Goal: Task Accomplishment & Management: Use online tool/utility

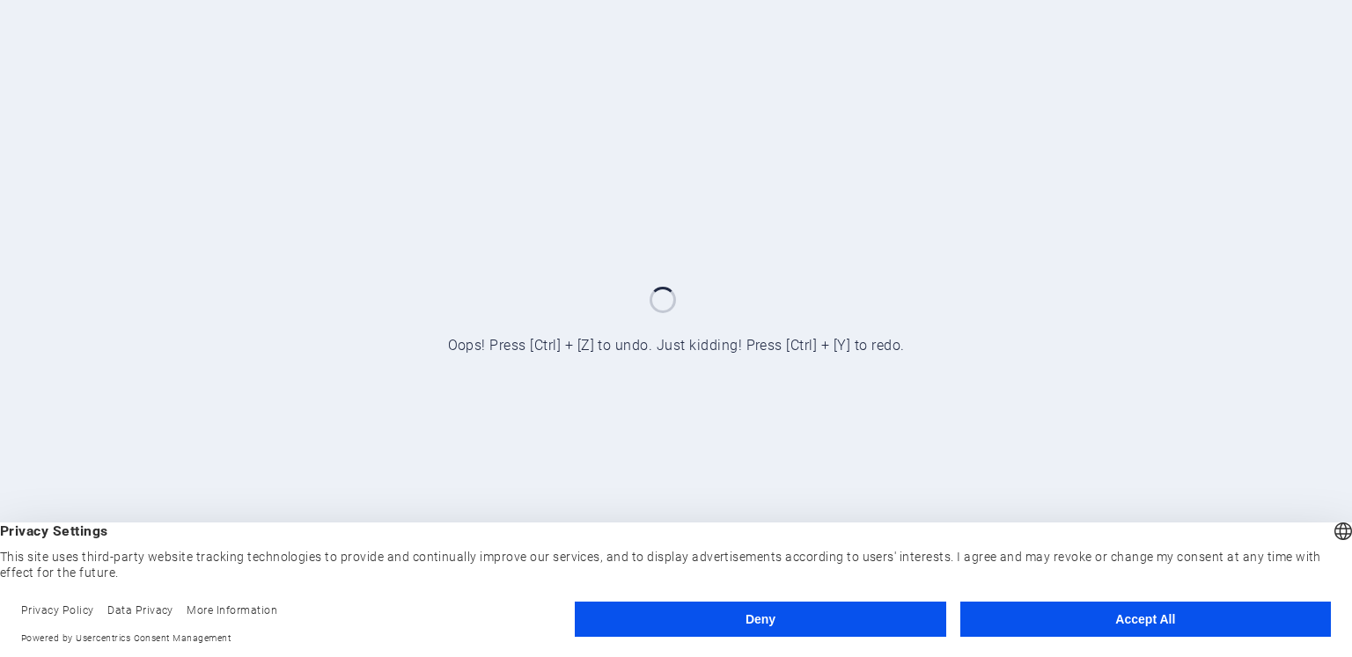
click at [1158, 622] on button "Accept All" at bounding box center [1145, 619] width 370 height 35
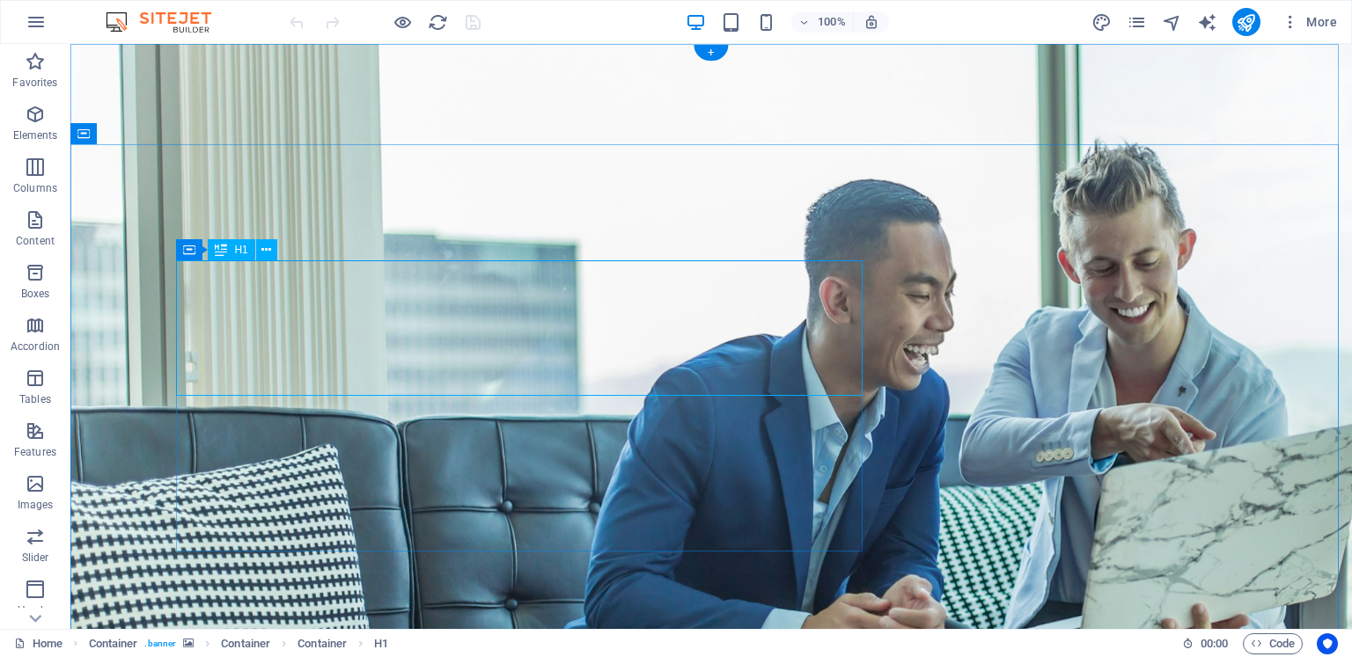
click at [264, 252] on icon at bounding box center [266, 250] width 10 height 18
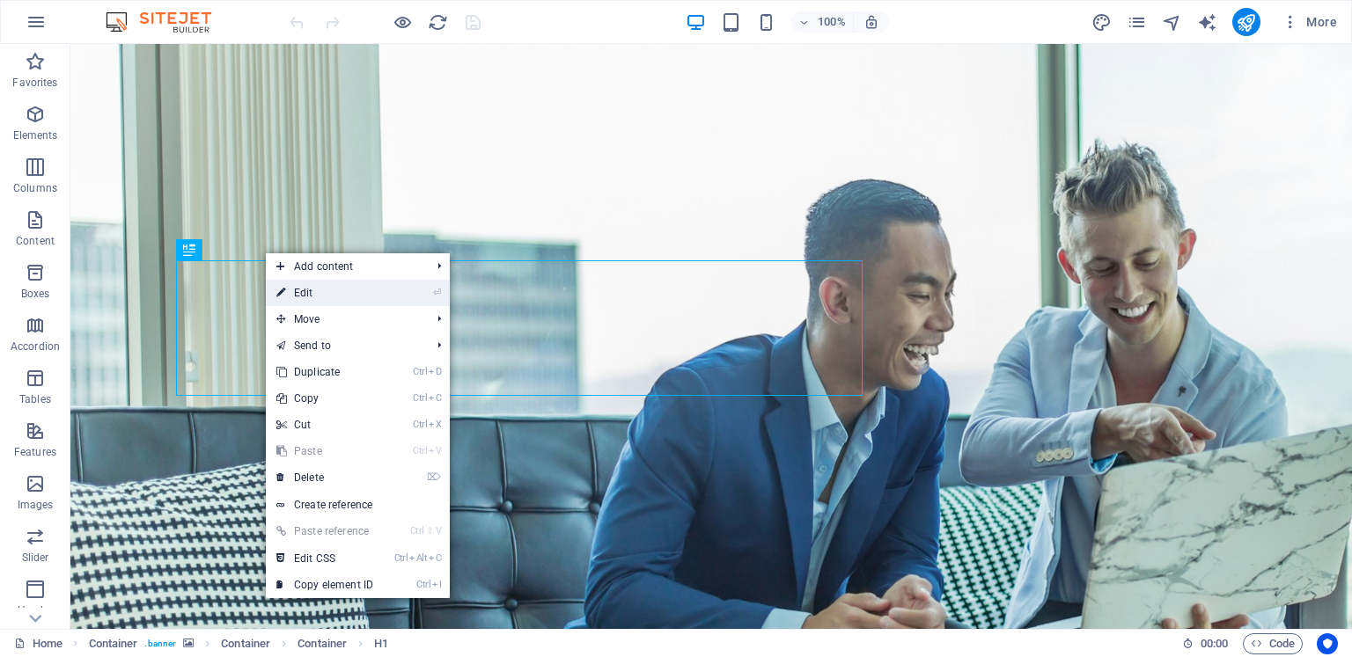
click at [281, 289] on icon at bounding box center [280, 293] width 9 height 26
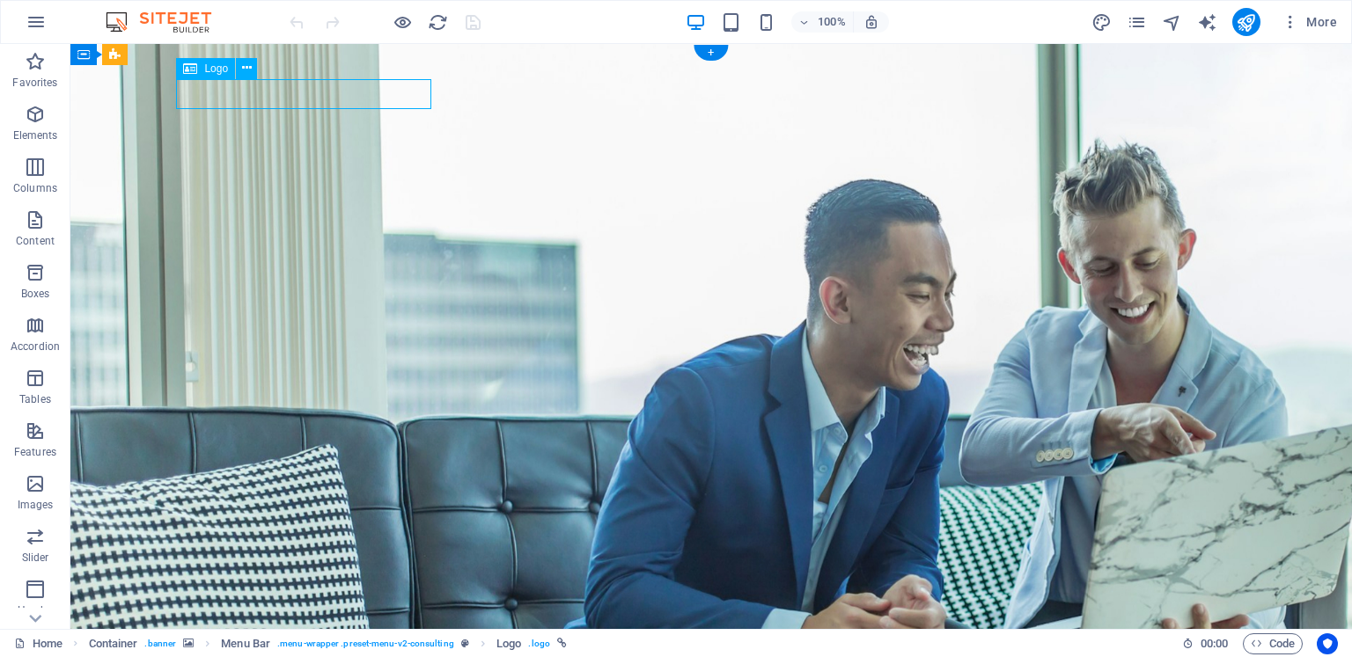
select select "px"
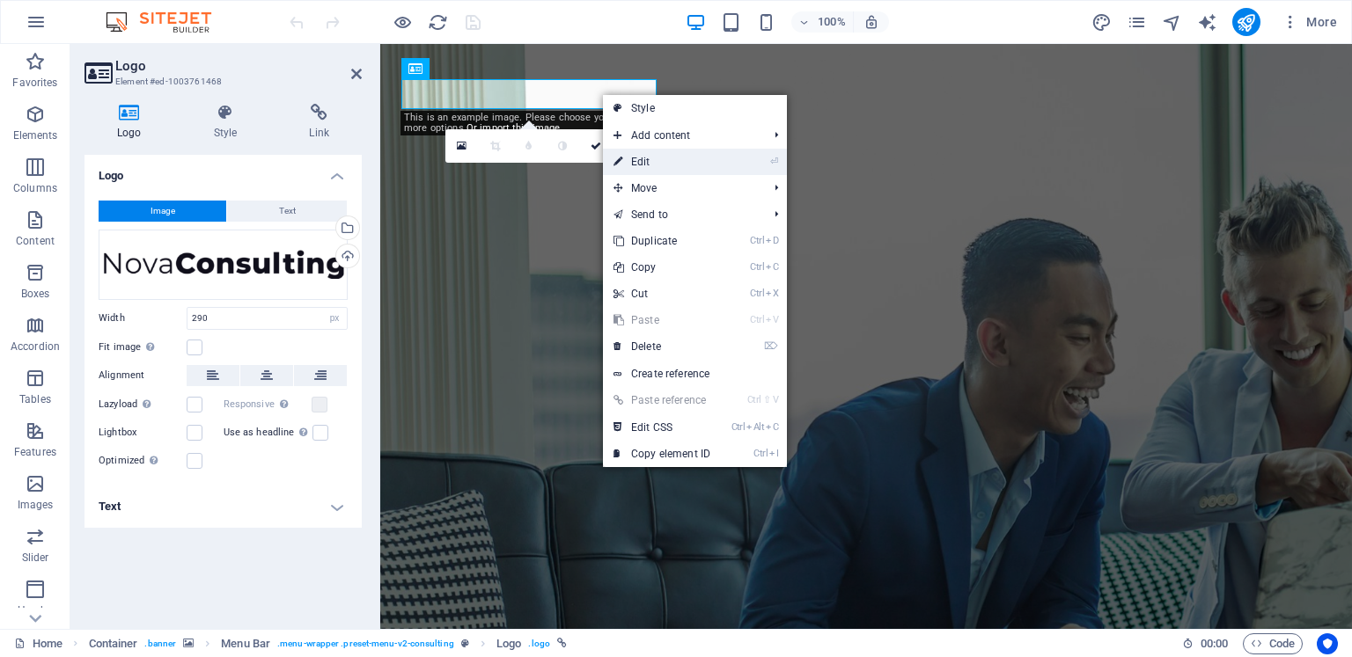
click at [647, 162] on link "⏎ Edit" at bounding box center [662, 162] width 118 height 26
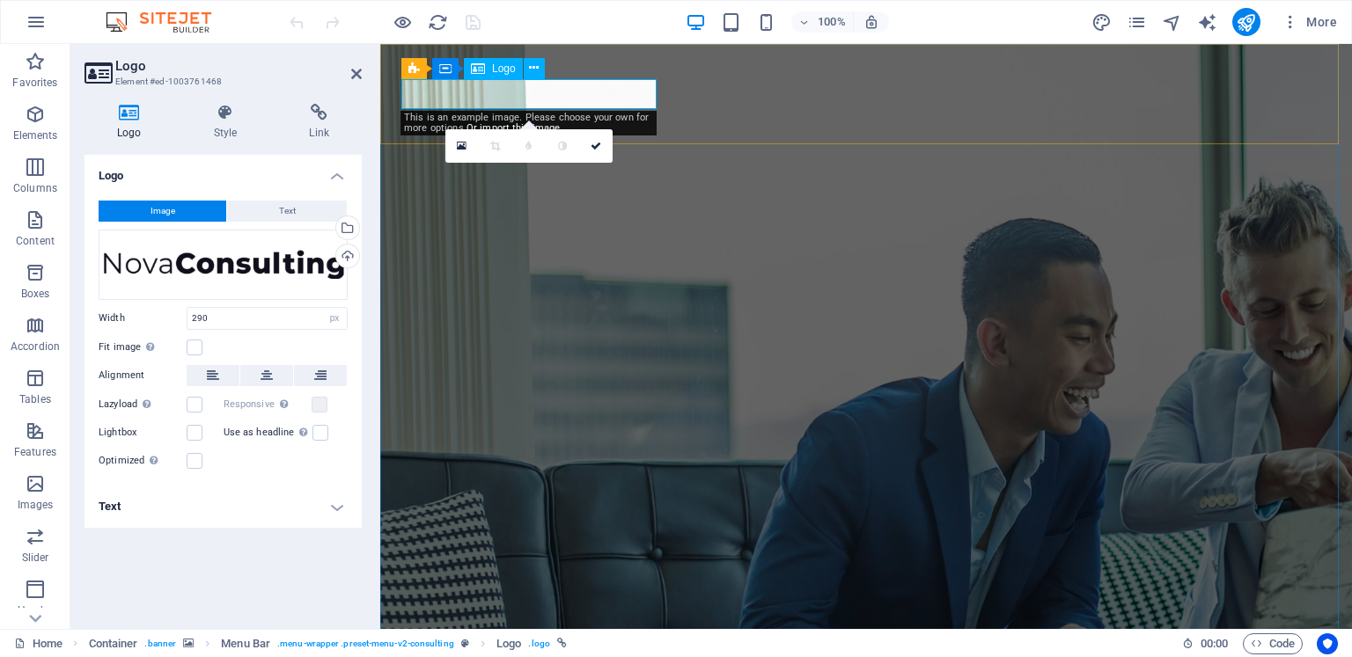
click at [531, 68] on icon at bounding box center [534, 68] width 10 height 18
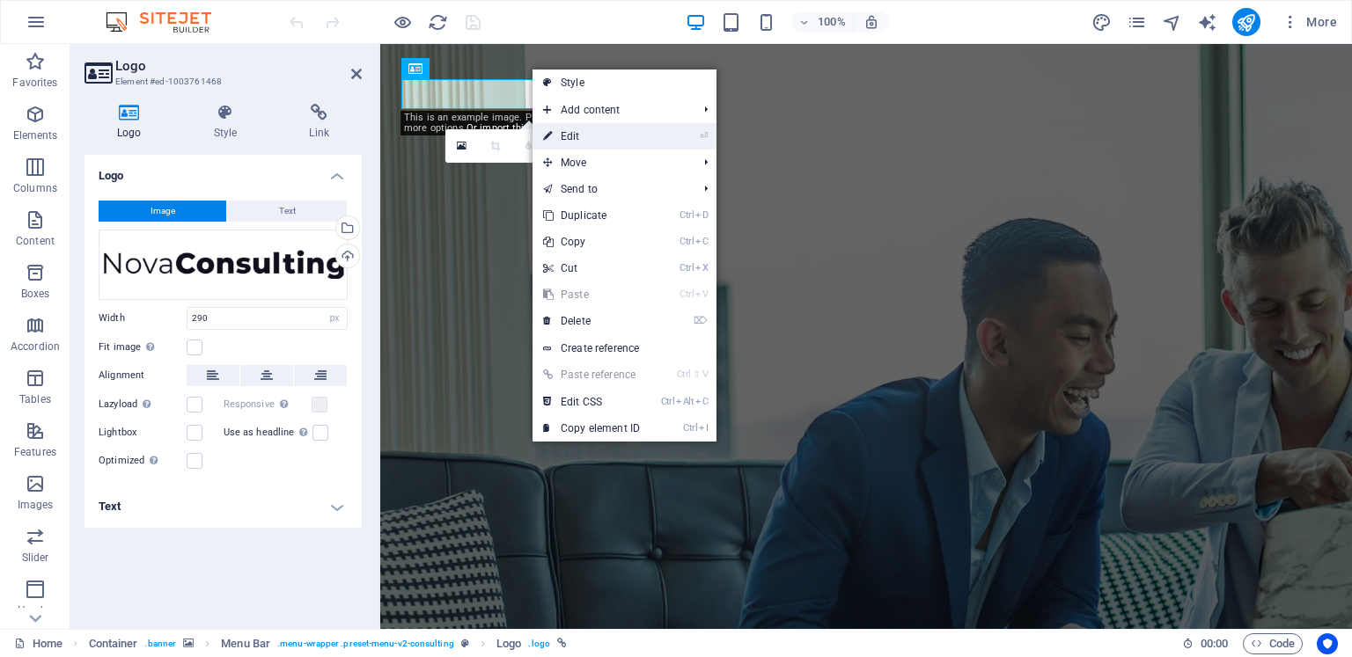
click at [582, 133] on link "⏎ Edit" at bounding box center [591, 136] width 118 height 26
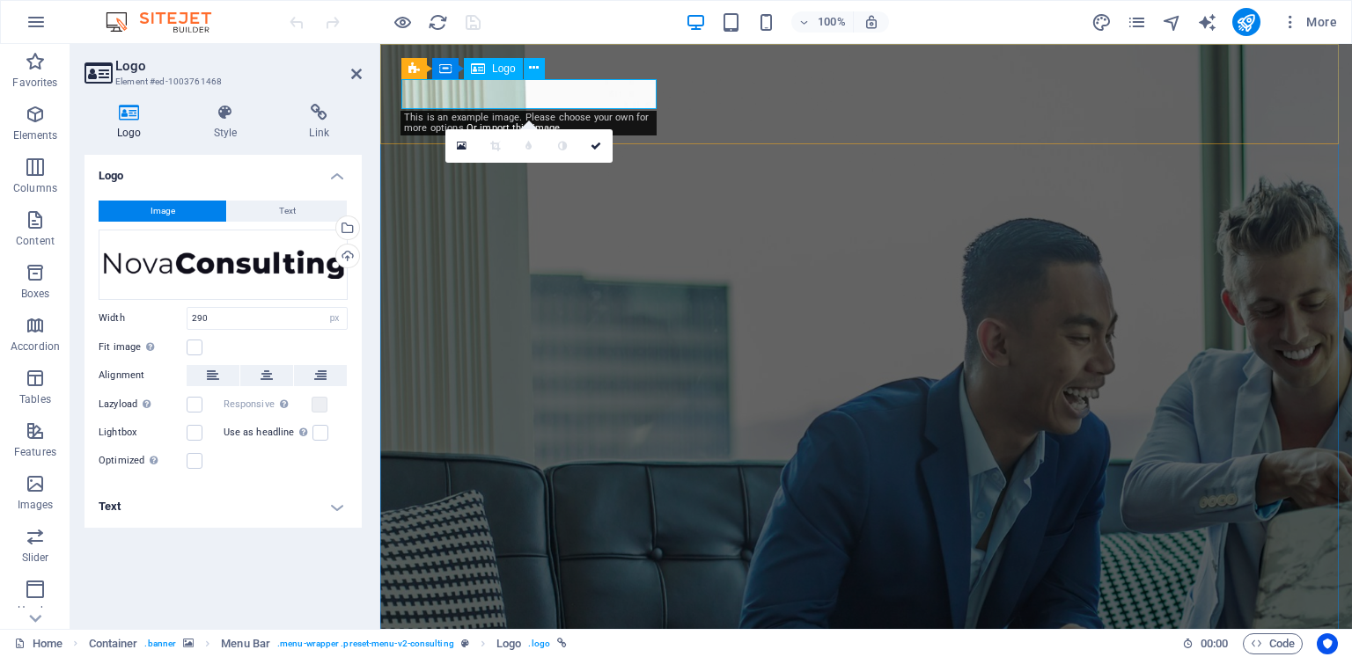
click at [641, 118] on div "This is an example image. Please choose your own for more options. Or import th…" at bounding box center [528, 123] width 256 height 25
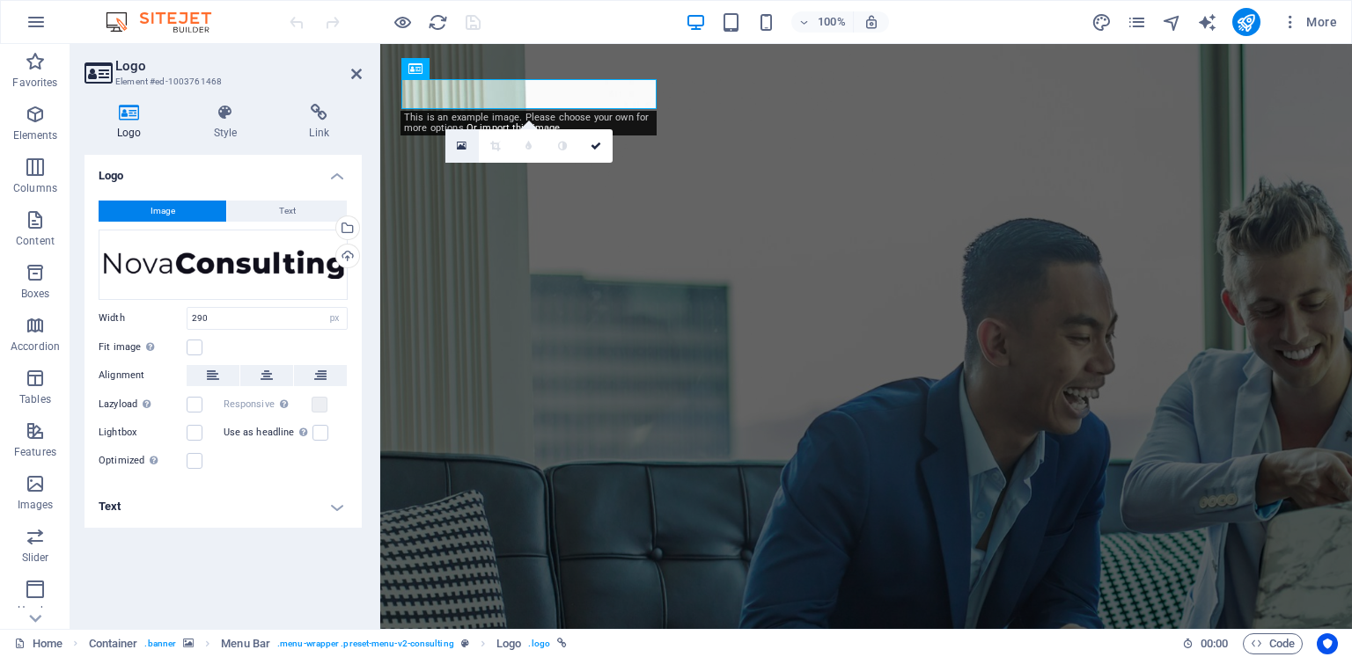
click at [464, 143] on icon at bounding box center [462, 146] width 10 height 12
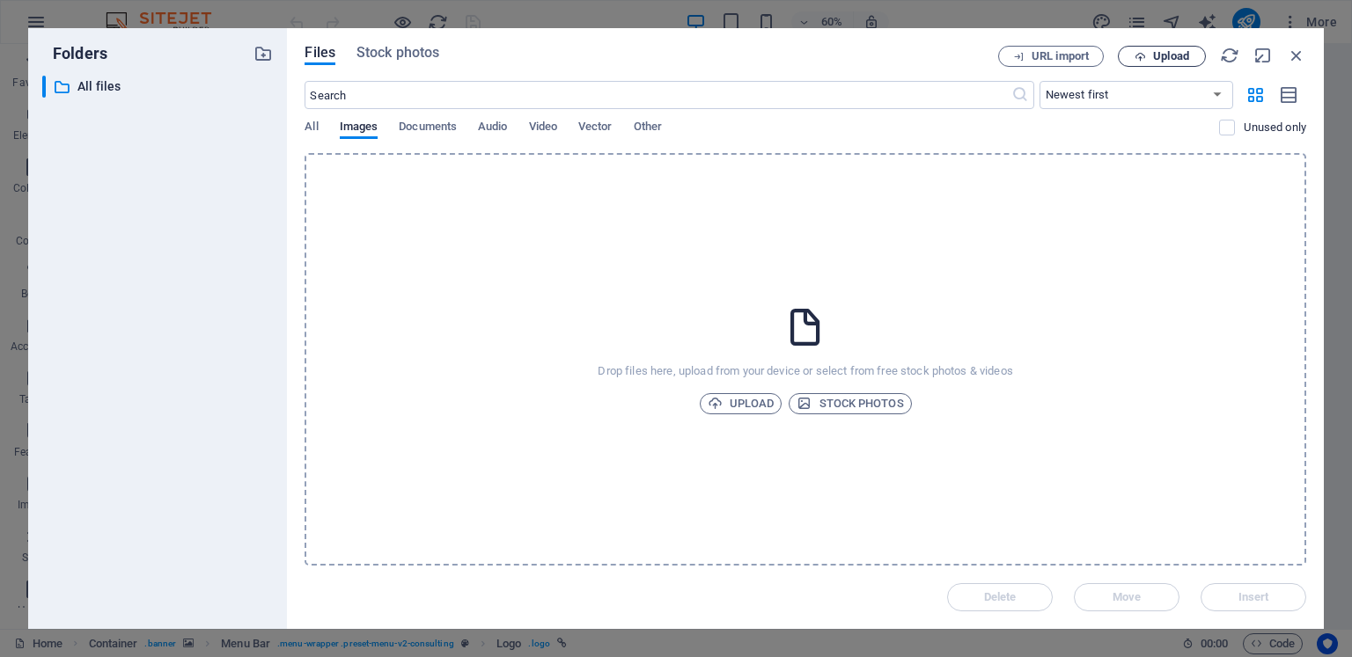
click at [1176, 57] on span "Upload" at bounding box center [1171, 56] width 36 height 11
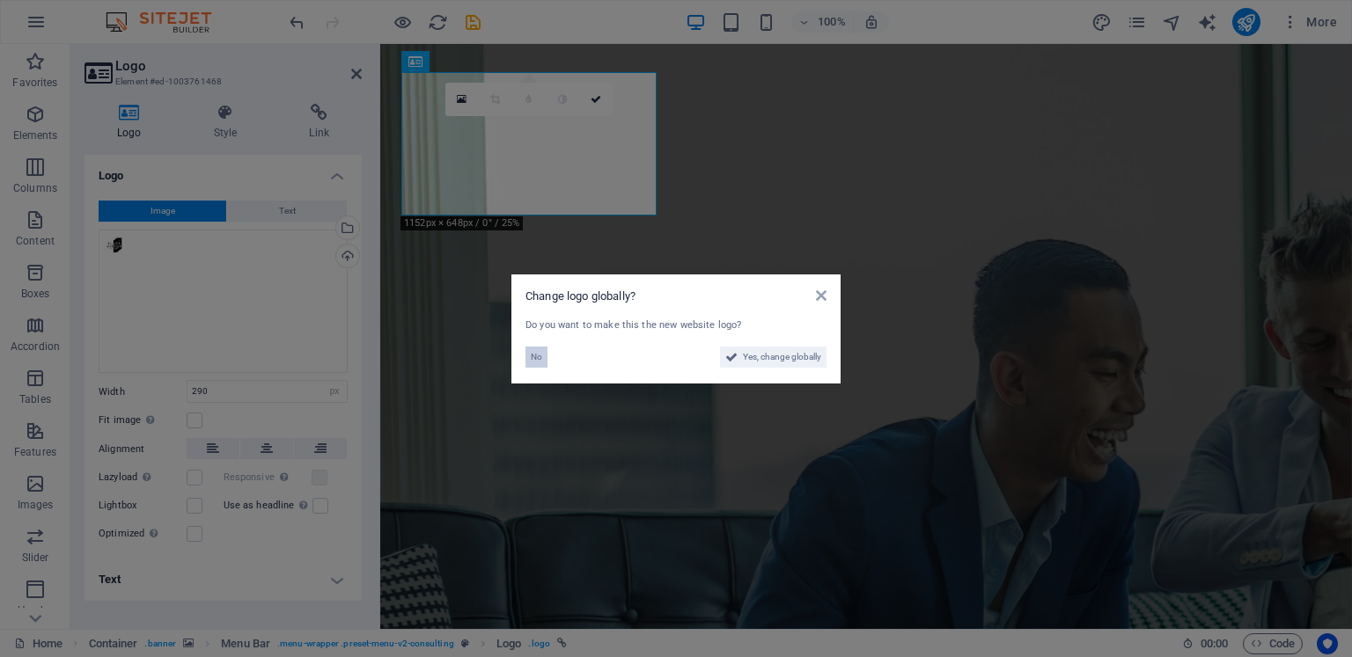
click at [532, 354] on span "No" at bounding box center [536, 357] width 11 height 21
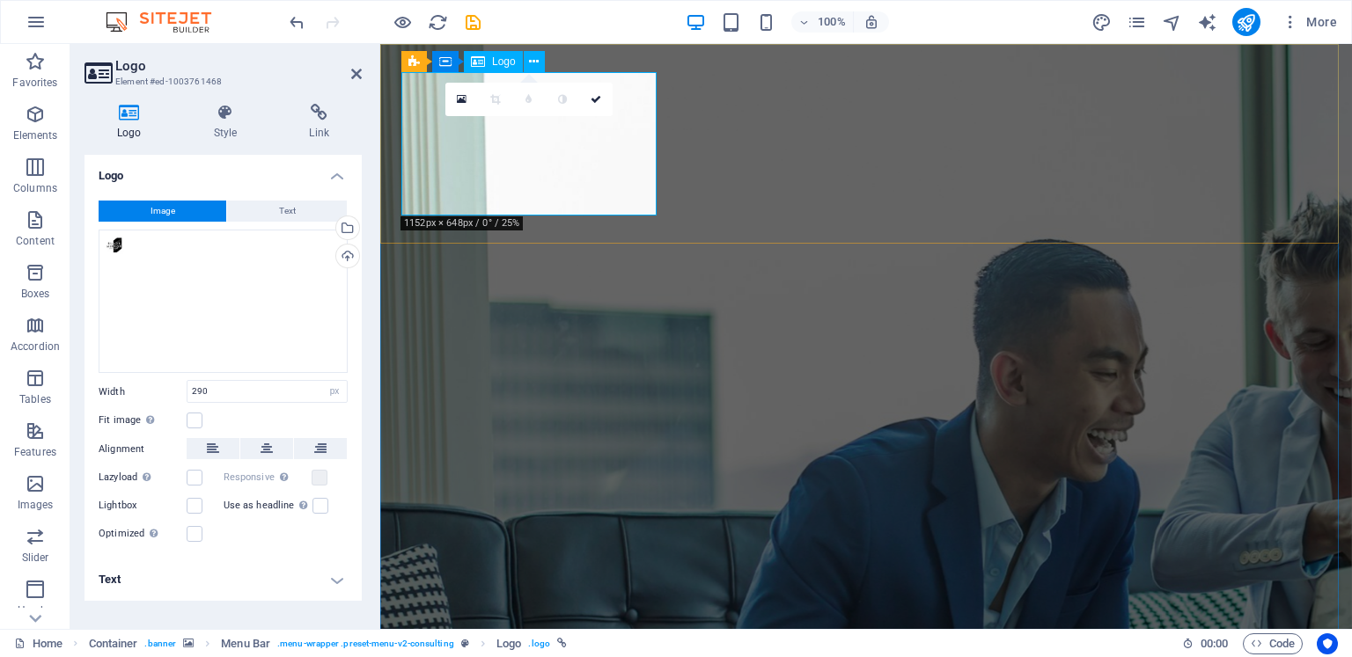
click at [597, 116] on div "0" at bounding box center [528, 99] width 167 height 33
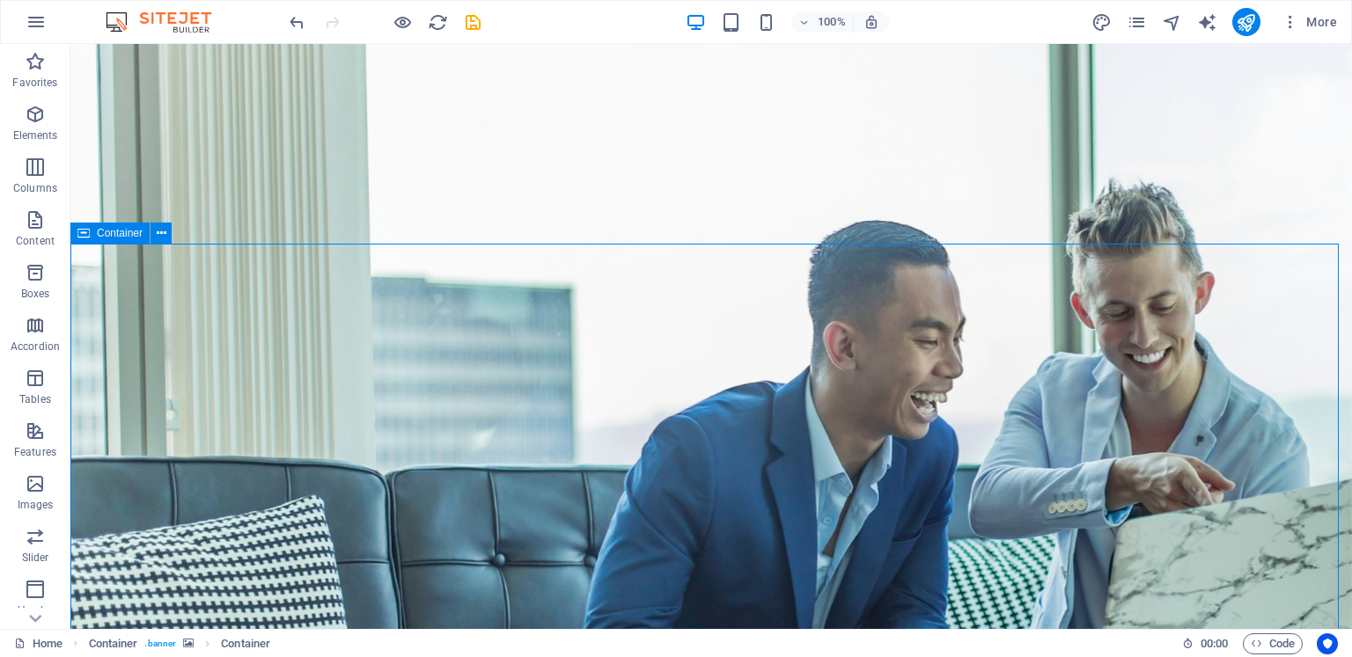
drag, startPoint x: 667, startPoint y: 160, endPoint x: 648, endPoint y: 253, distance: 94.4
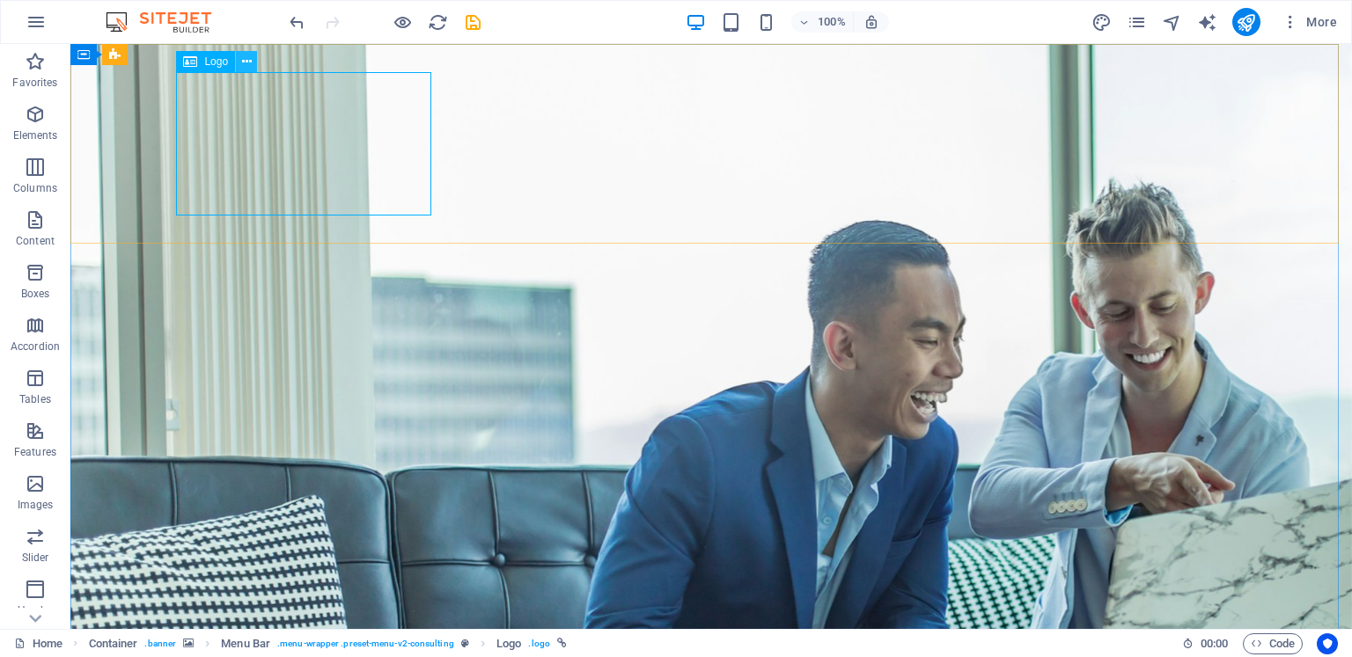
click at [252, 59] on button at bounding box center [246, 61] width 21 height 21
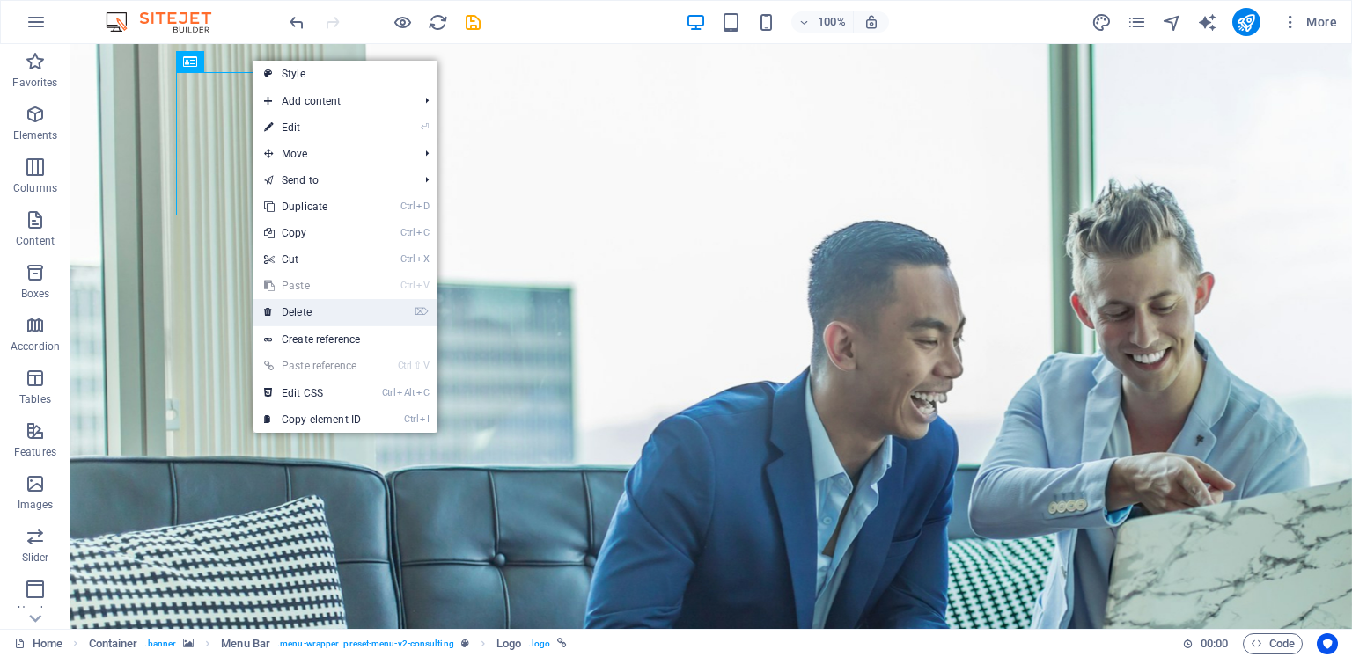
click at [338, 312] on link "⌦ Delete" at bounding box center [312, 312] width 118 height 26
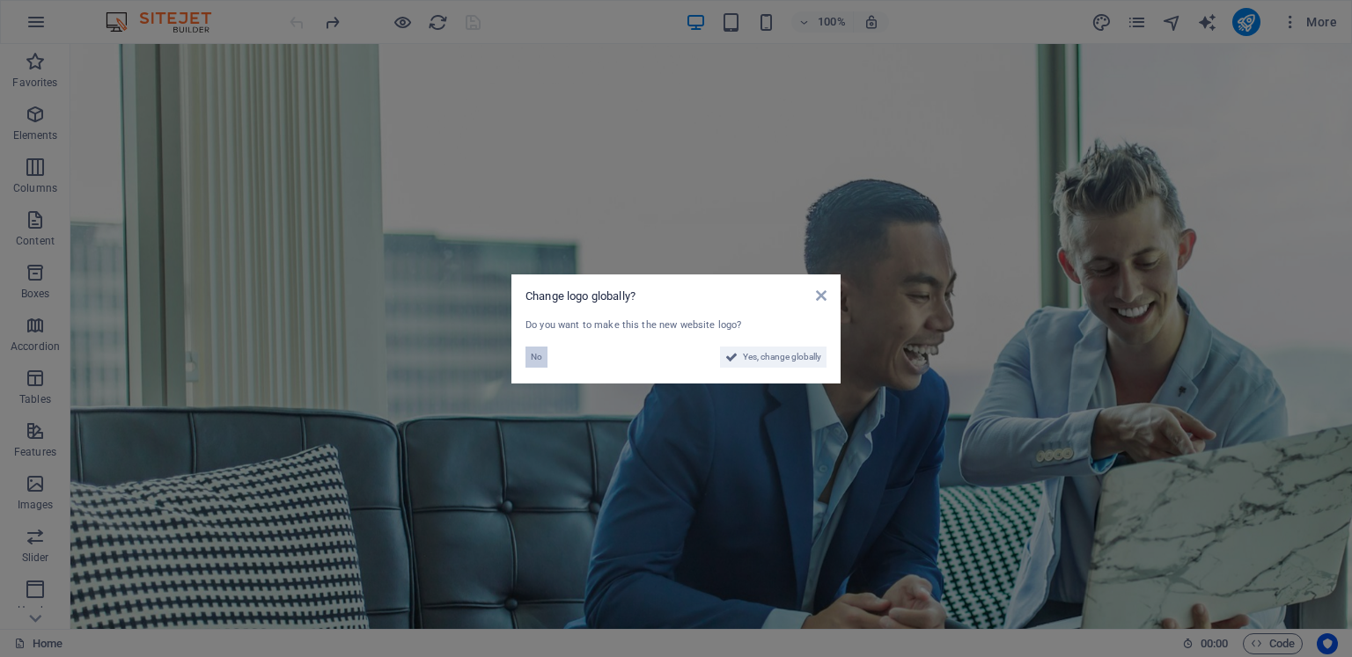
click at [535, 359] on span "No" at bounding box center [536, 357] width 11 height 21
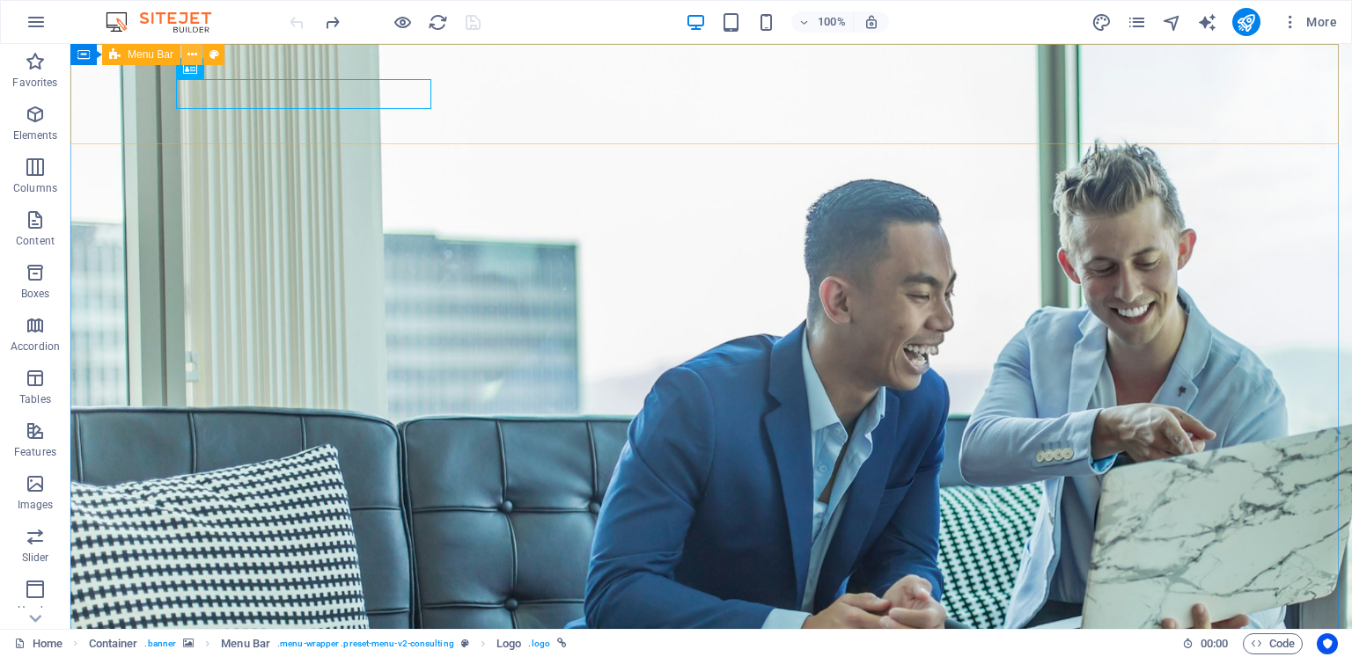
click at [193, 50] on icon at bounding box center [192, 55] width 10 height 18
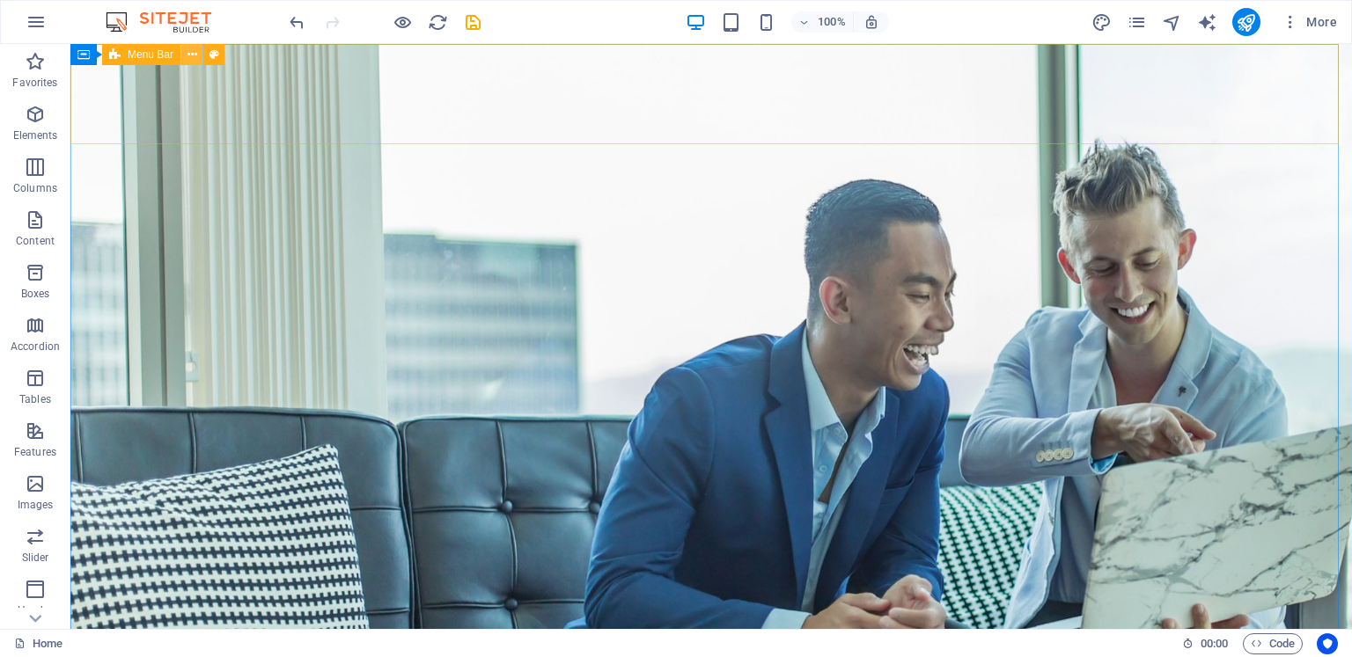
click at [190, 55] on icon at bounding box center [192, 55] width 10 height 18
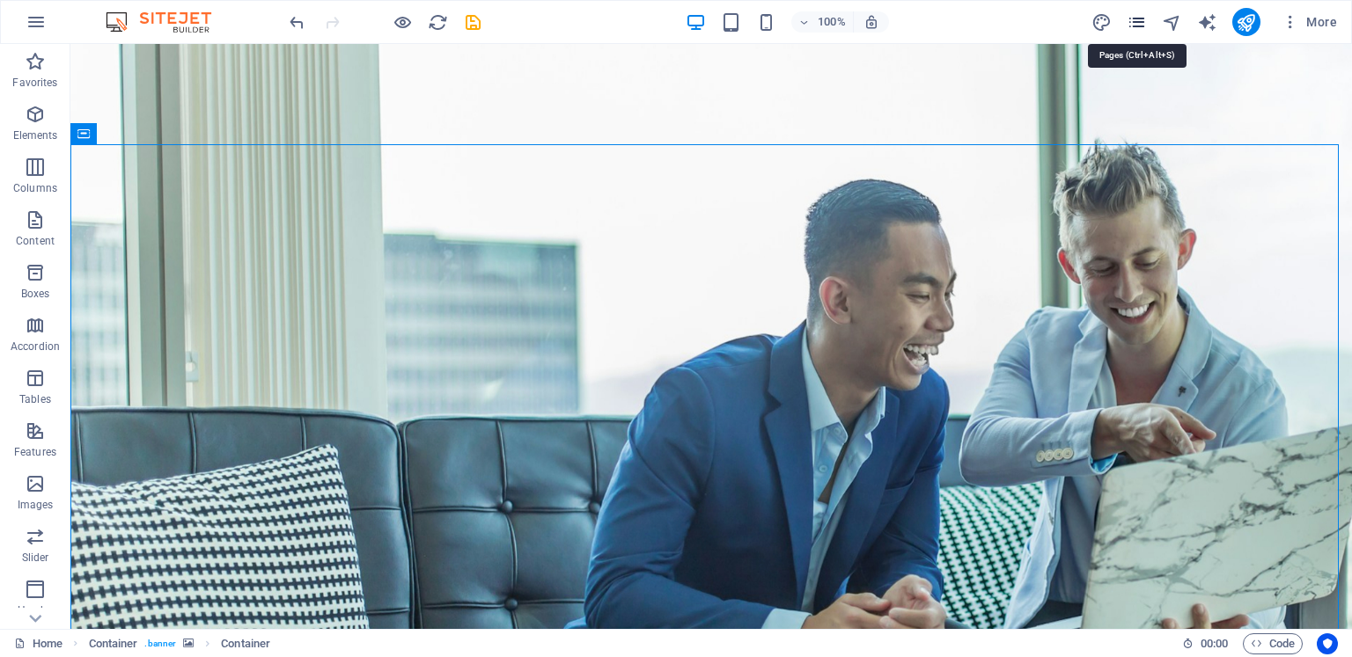
click at [1141, 19] on icon "pages" at bounding box center [1136, 22] width 20 height 20
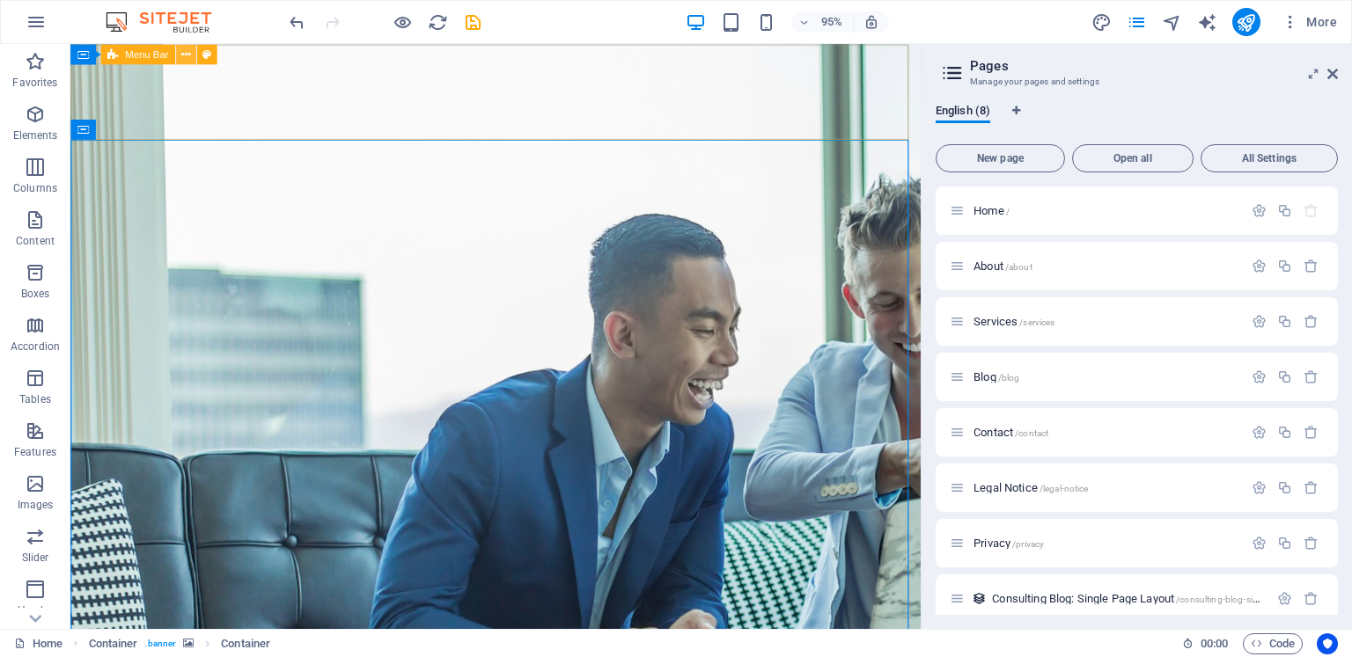
click at [185, 58] on icon at bounding box center [185, 54] width 9 height 18
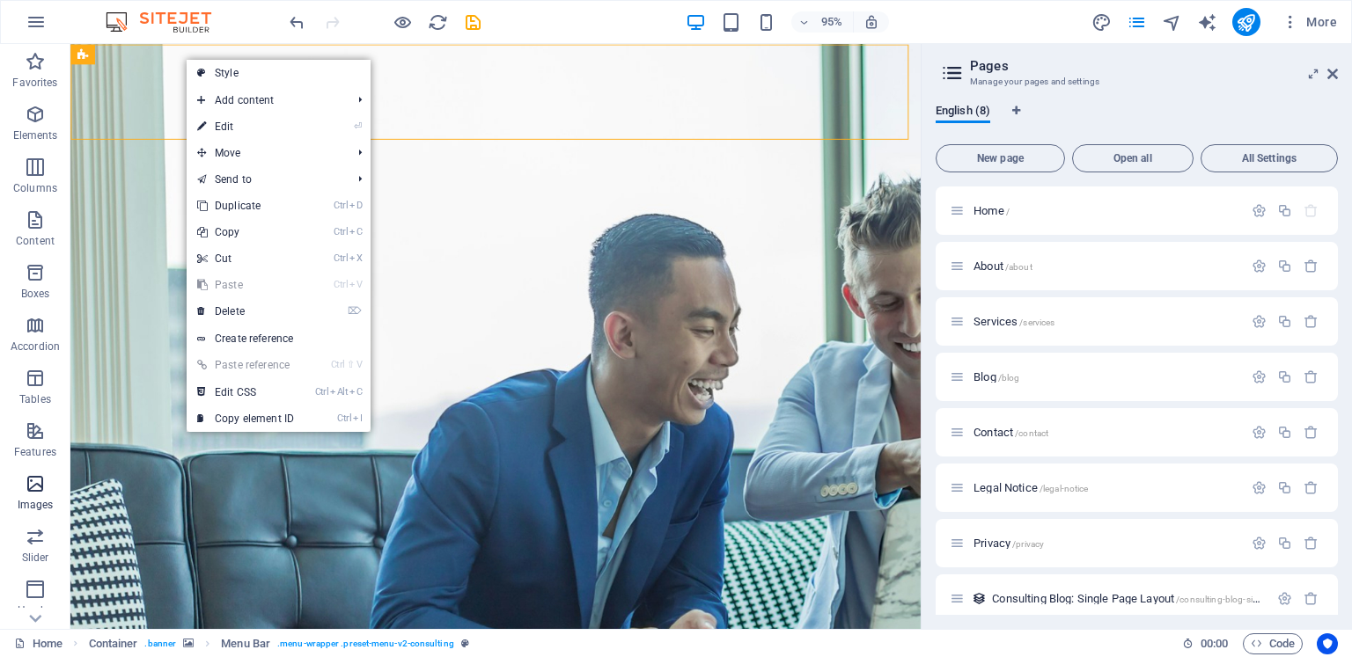
click at [35, 480] on icon "button" at bounding box center [35, 483] width 21 height 21
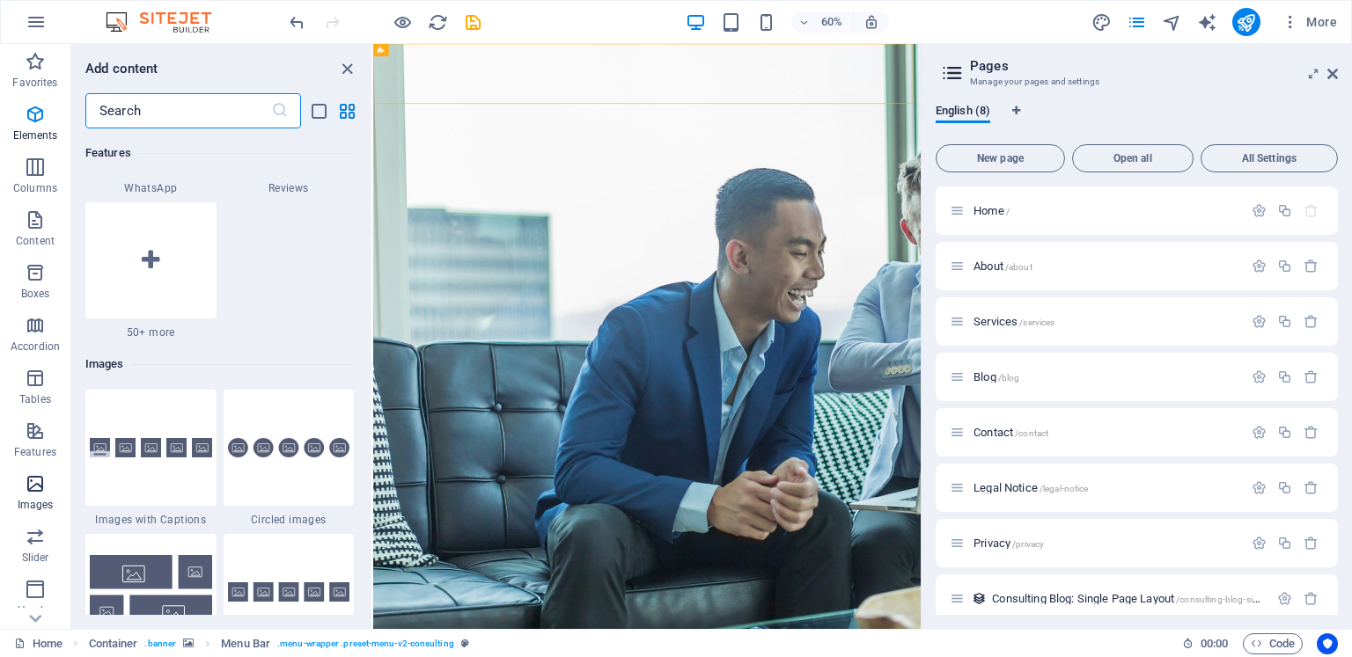
scroll to position [8922, 0]
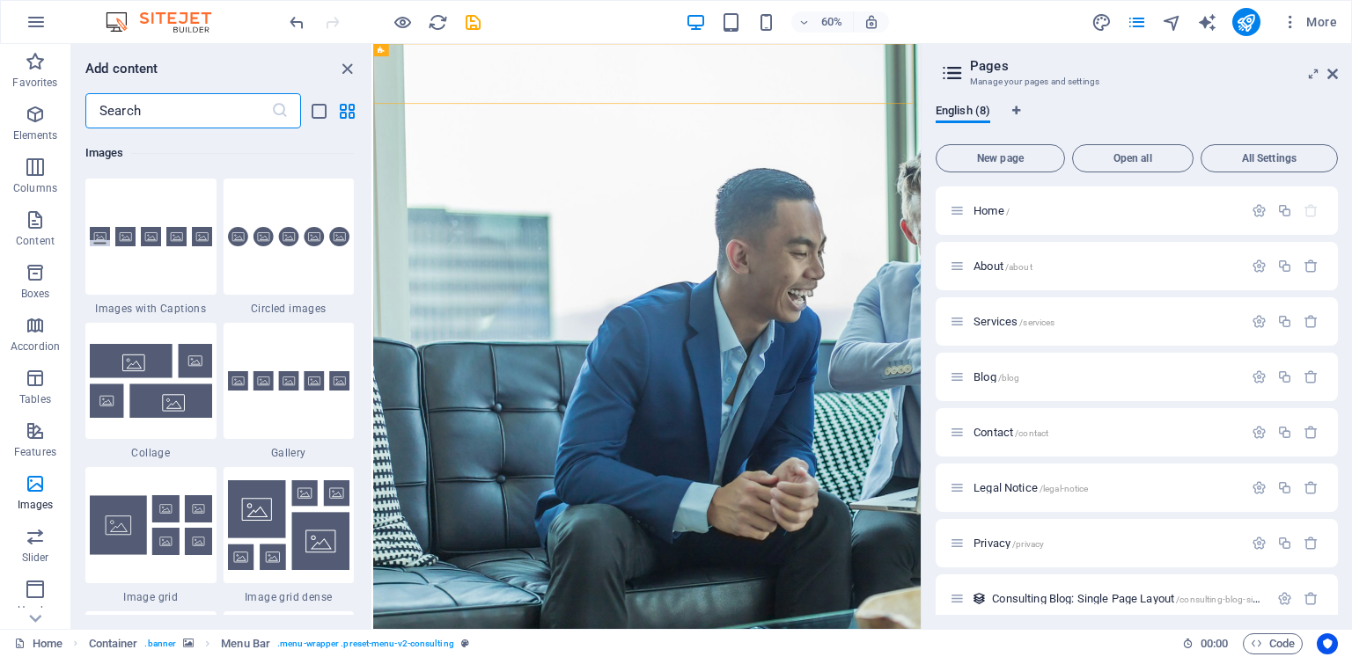
click at [1184, 67] on h2 "Pages" at bounding box center [1154, 66] width 368 height 16
click at [348, 63] on icon "close panel" at bounding box center [347, 69] width 20 height 20
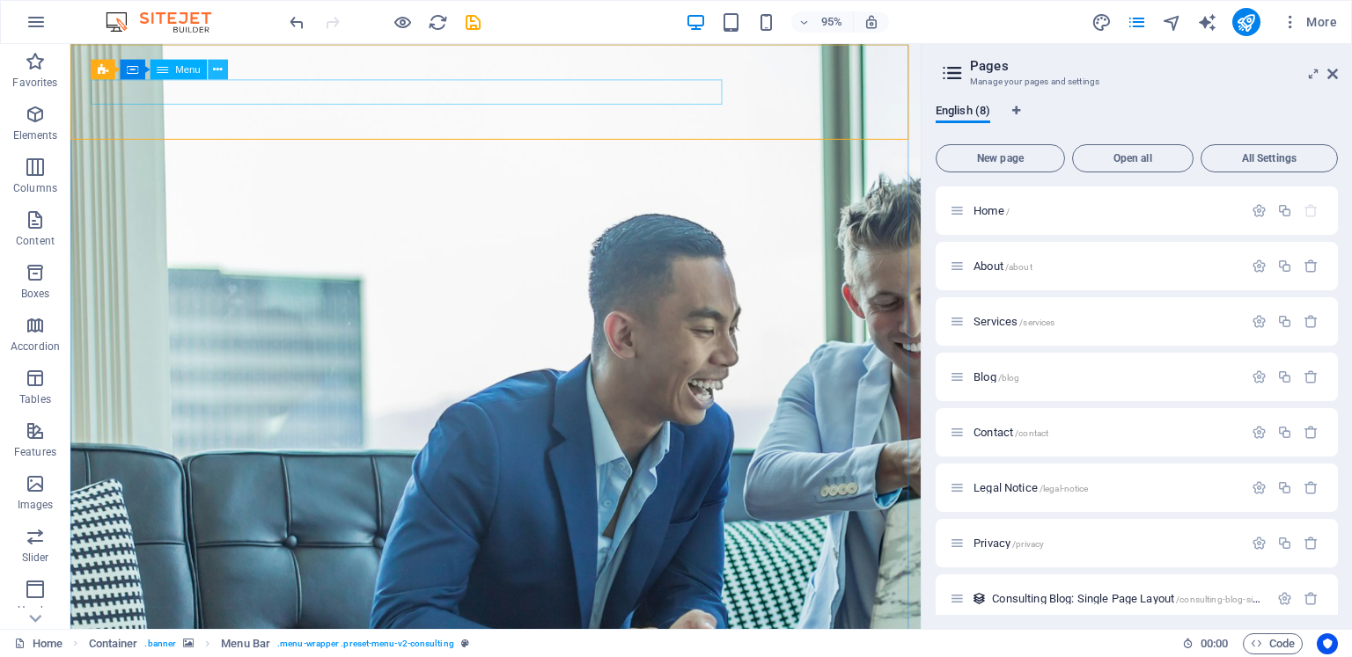
click at [218, 72] on icon at bounding box center [217, 70] width 9 height 18
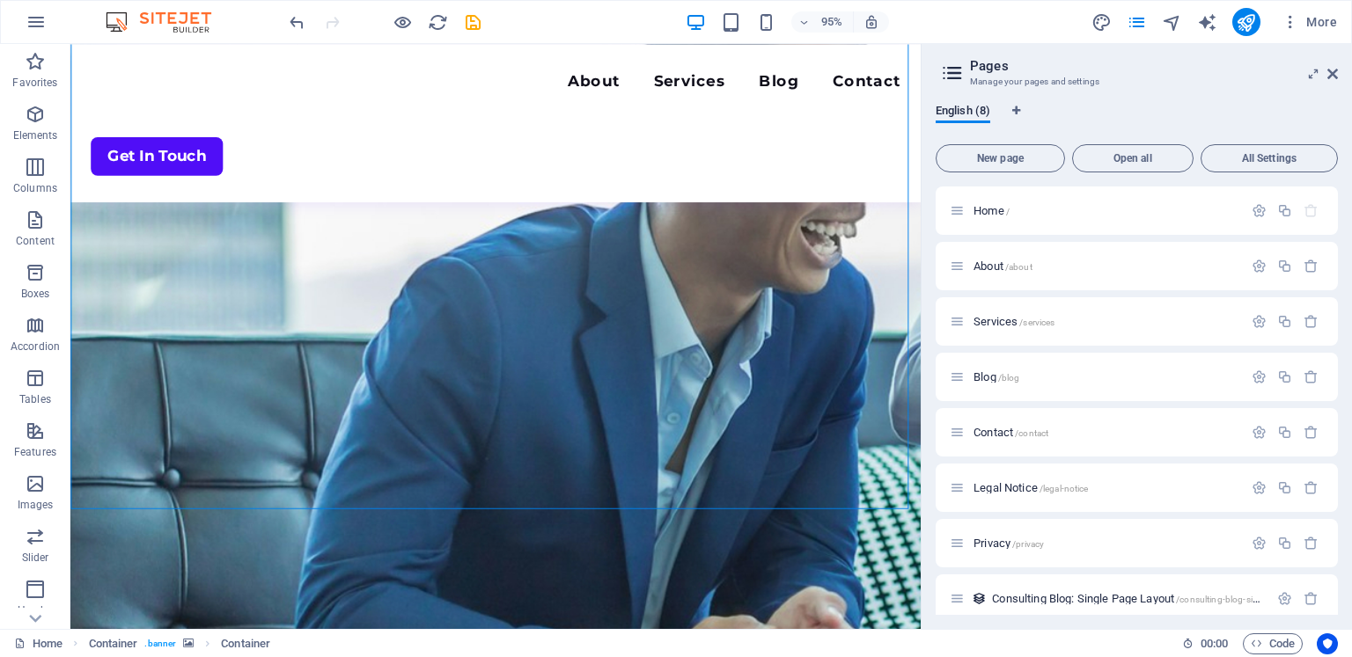
scroll to position [445, 0]
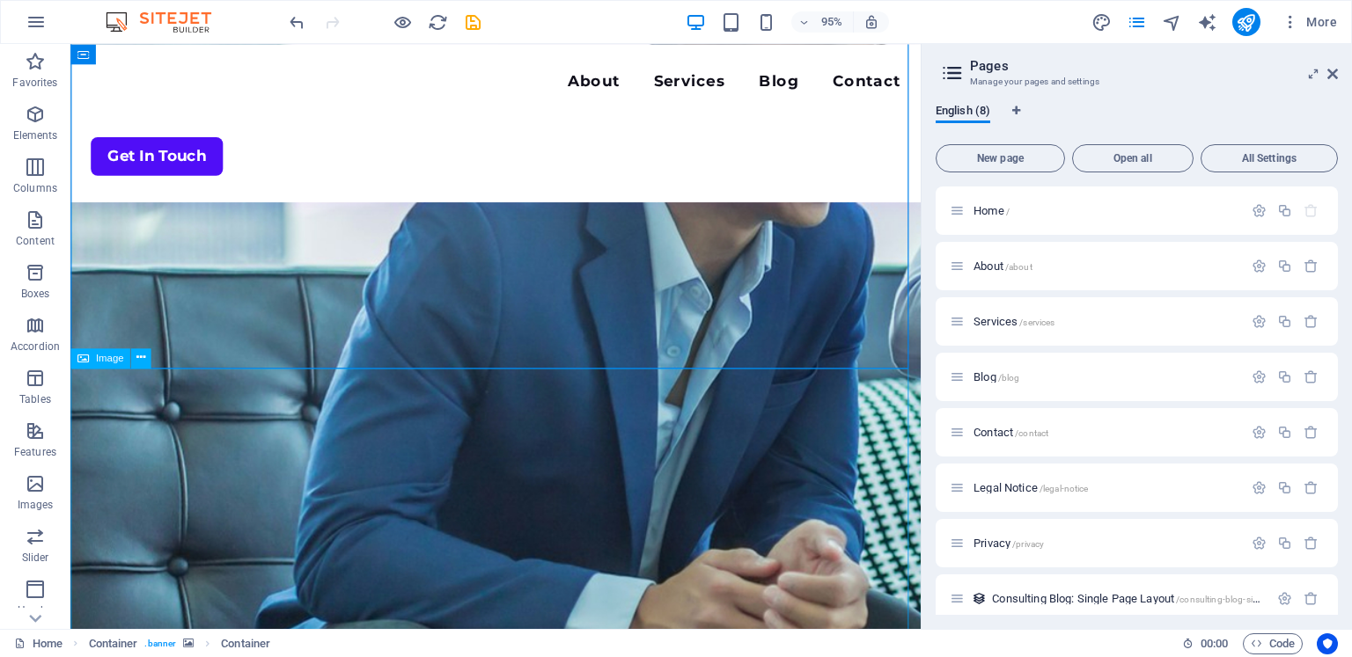
click at [141, 355] on icon at bounding box center [140, 358] width 9 height 18
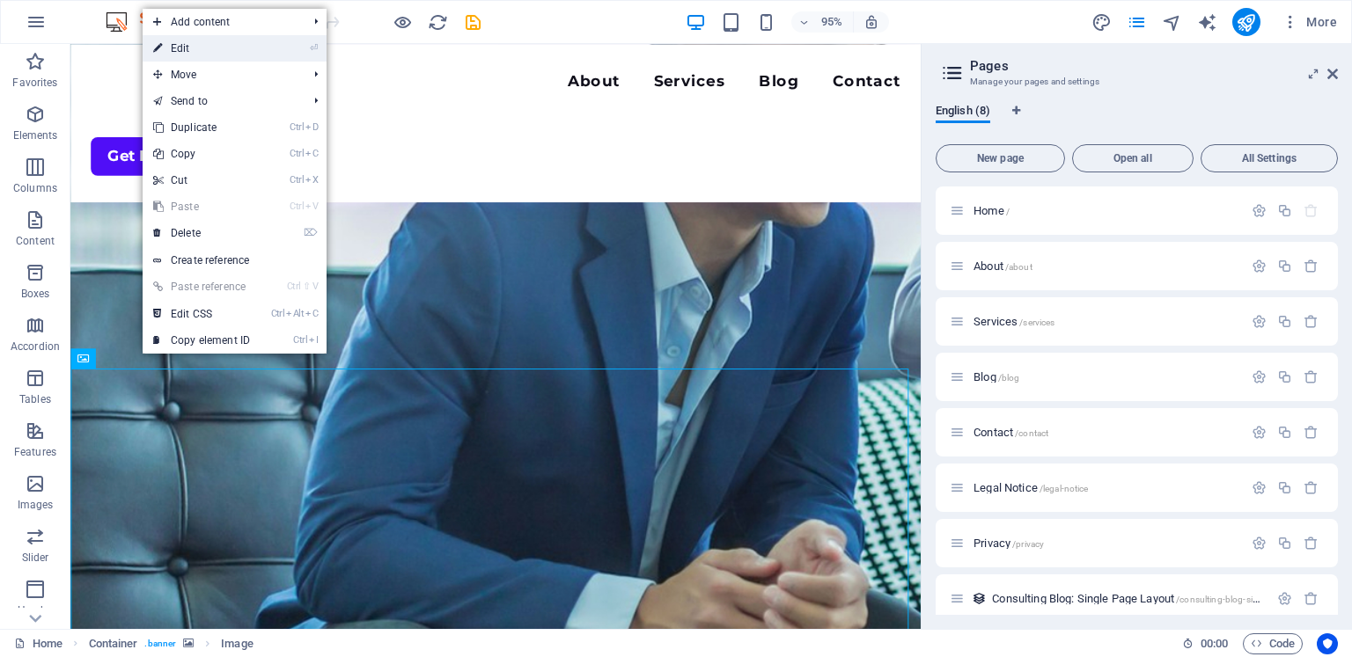
click at [201, 44] on link "⏎ Edit" at bounding box center [202, 48] width 118 height 26
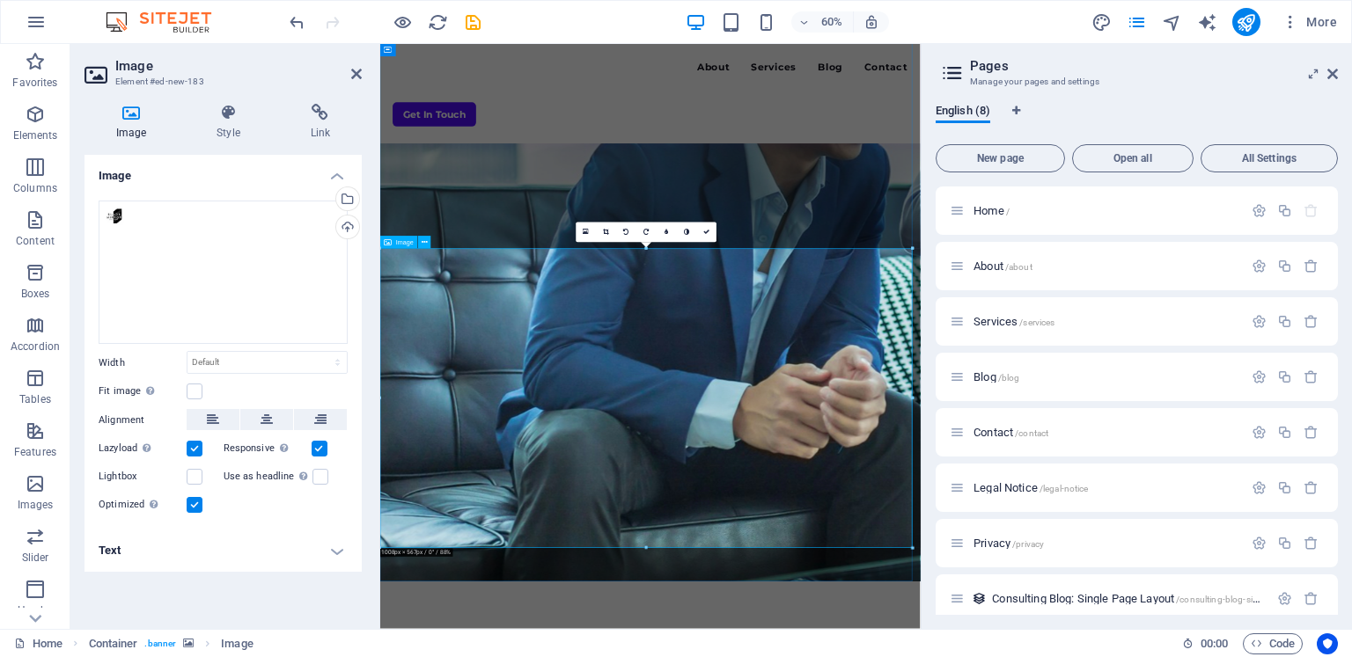
click at [602, 229] on link at bounding box center [606, 233] width 20 height 20
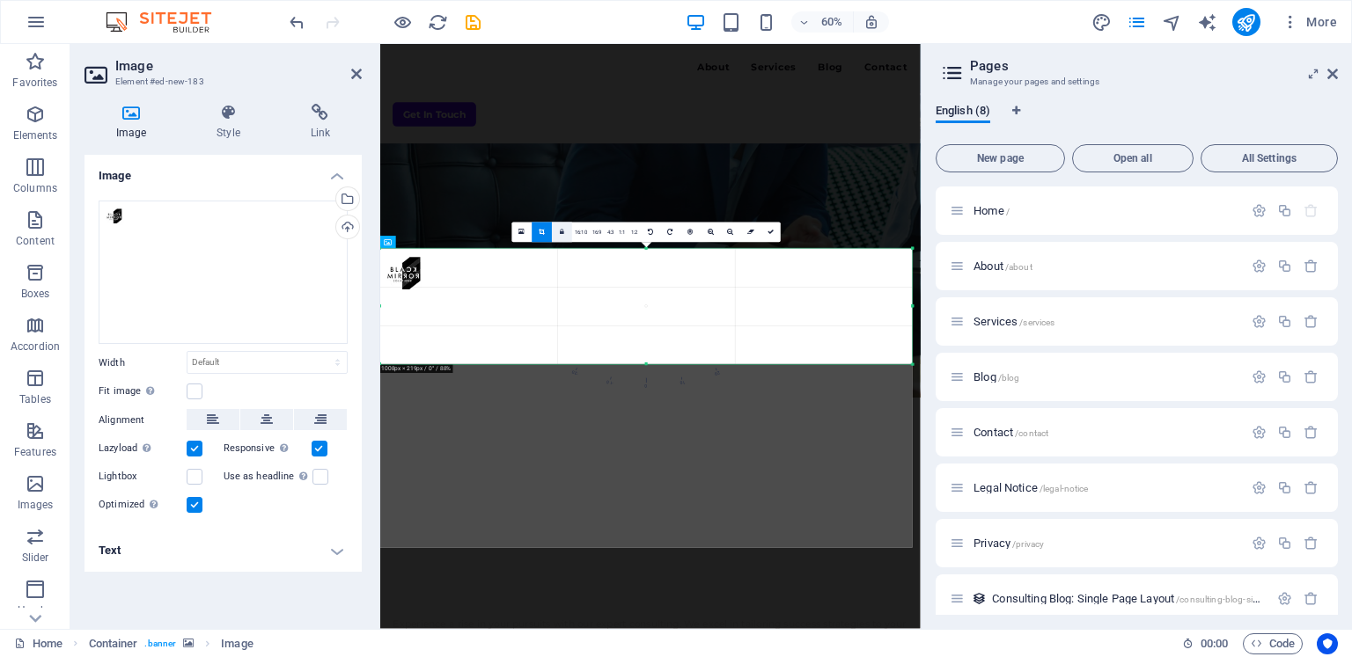
drag, startPoint x: 595, startPoint y: 546, endPoint x: 571, endPoint y: 240, distance: 307.1
click at [571, 249] on div "180 170 160 150 140 130 120 110 100 90 80 70 60 50 40 30 20 10 0 -10 -20 -30 -4…" at bounding box center [646, 306] width 532 height 115
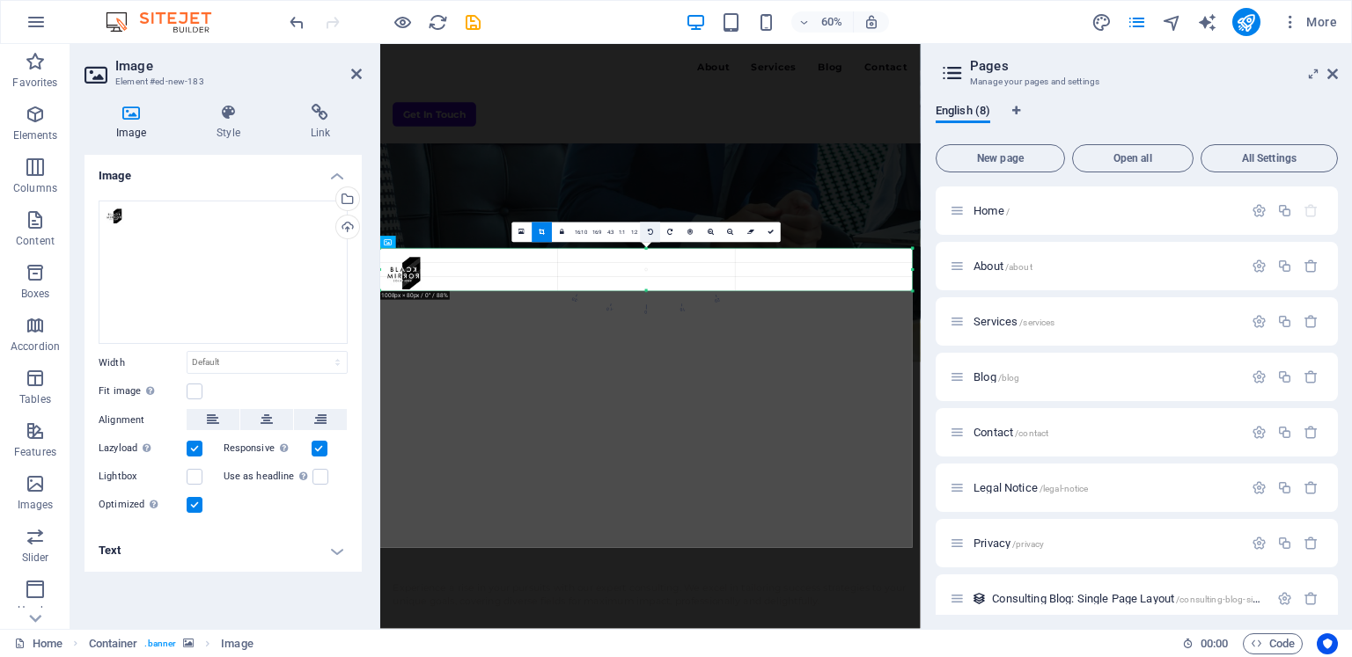
drag, startPoint x: 643, startPoint y: 363, endPoint x: 651, endPoint y: 241, distance: 122.6
click at [651, 249] on div "180 170 160 150 140 130 120 110 100 90 80 70 60 50 40 30 20 10 0 -10 -20 -30 -4…" at bounding box center [646, 270] width 532 height 42
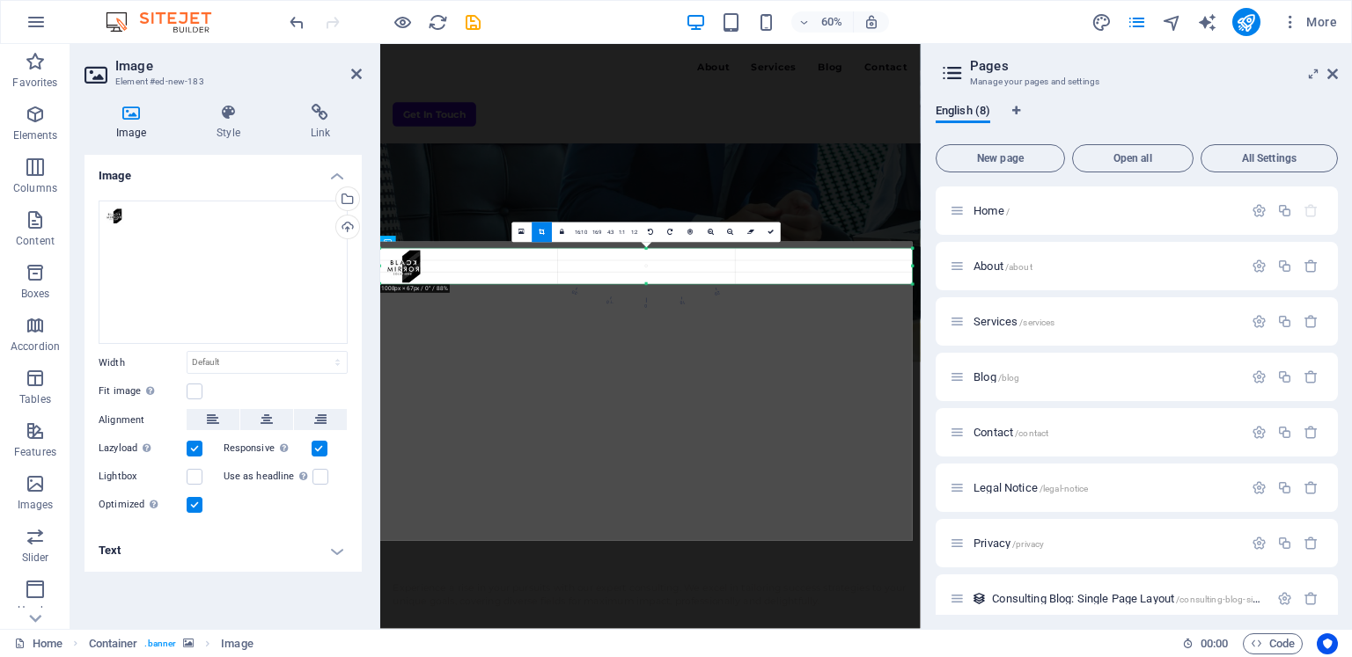
drag, startPoint x: 648, startPoint y: 247, endPoint x: 647, endPoint y: 259, distance: 11.5
click at [647, 259] on div "180 170 160 150 140 130 120 110 100 90 80 70 60 50 40 30 20 10 0 -10 -20 -30 -4…" at bounding box center [646, 266] width 532 height 35
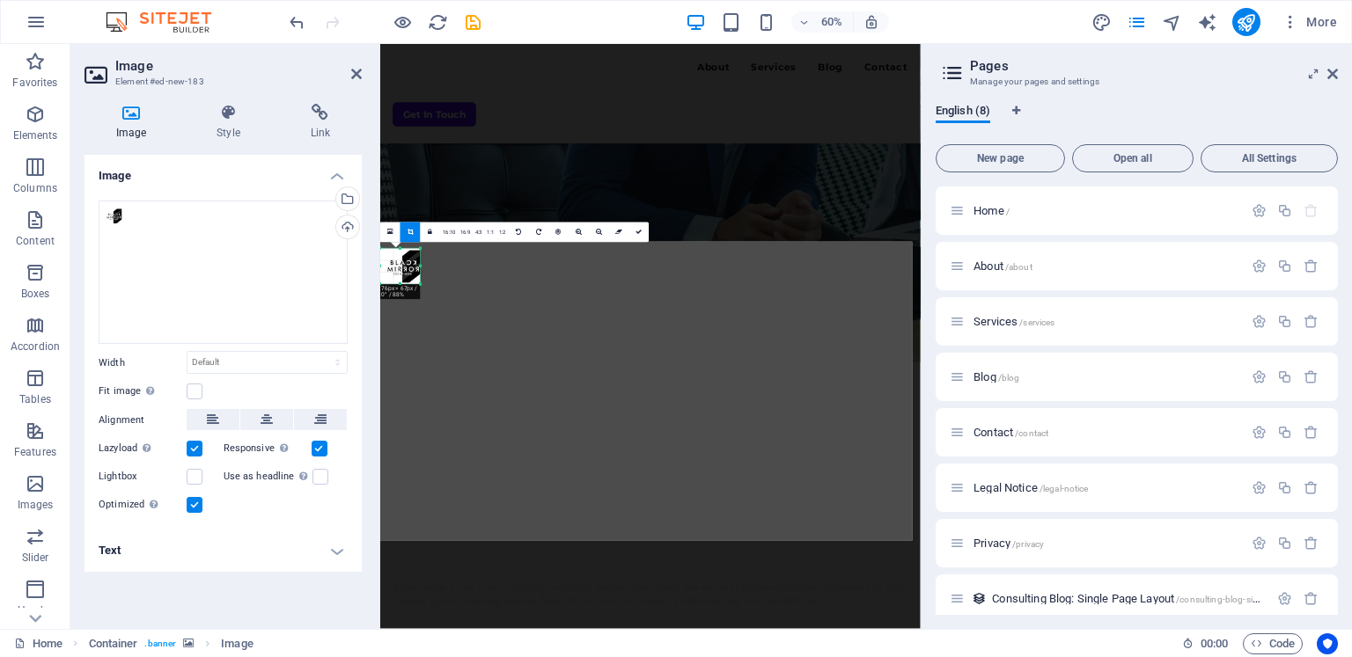
drag, startPoint x: 912, startPoint y: 267, endPoint x: 92, endPoint y: 261, distance: 820.1
click at [92, 261] on div "Image Element #ed-new-183 Image Style Link Image Drag files here, click to choo…" at bounding box center [495, 336] width 850 height 585
click at [635, 230] on icon at bounding box center [638, 232] width 6 height 6
type input "76"
select select "px"
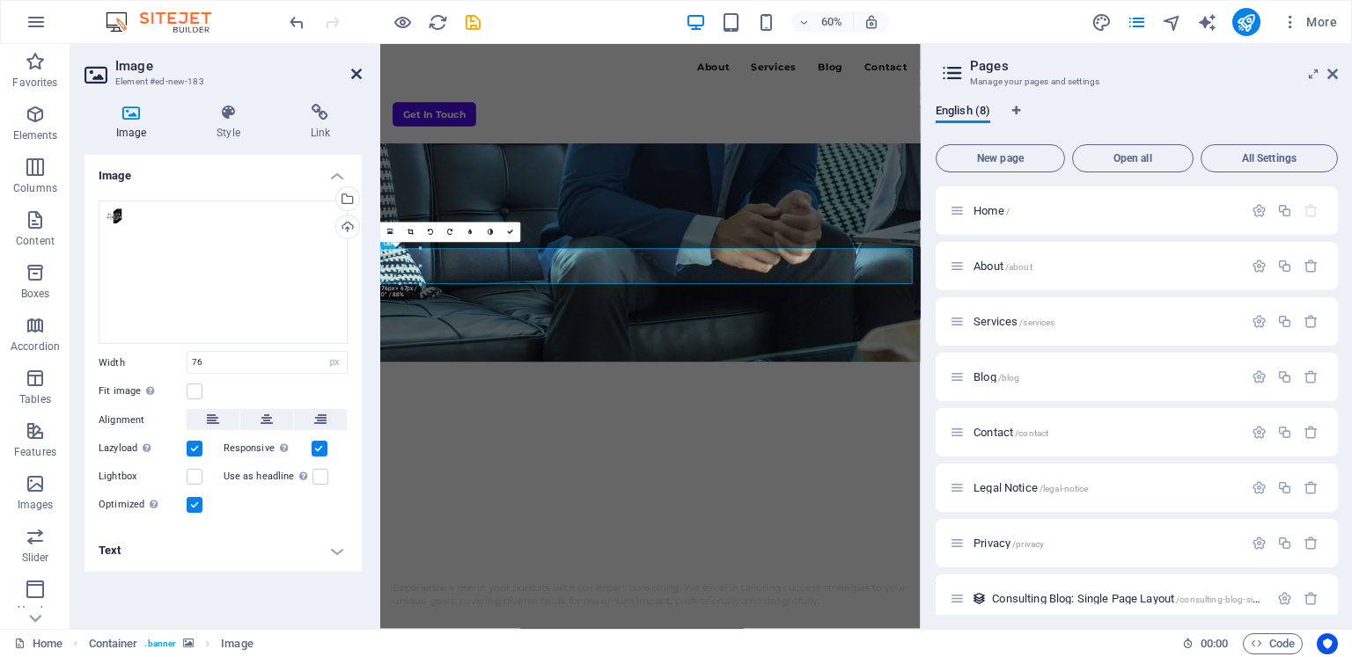
click at [355, 71] on icon at bounding box center [356, 74] width 11 height 14
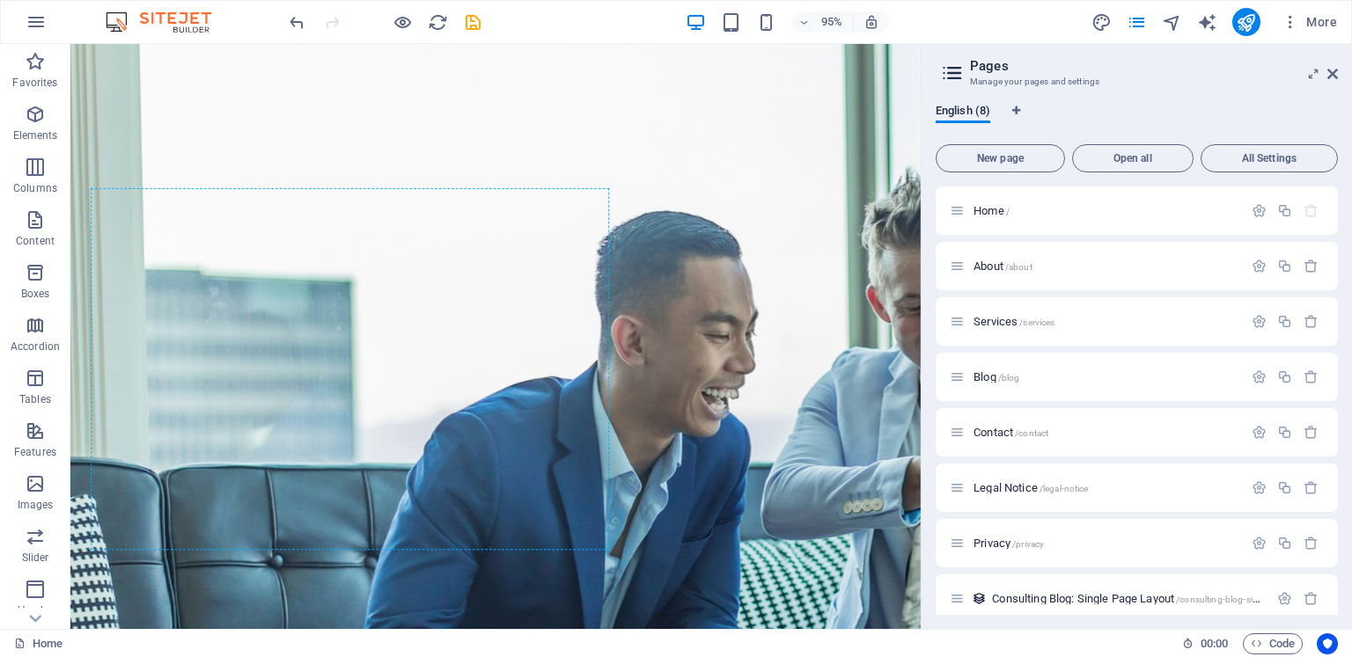
scroll to position [0, 0]
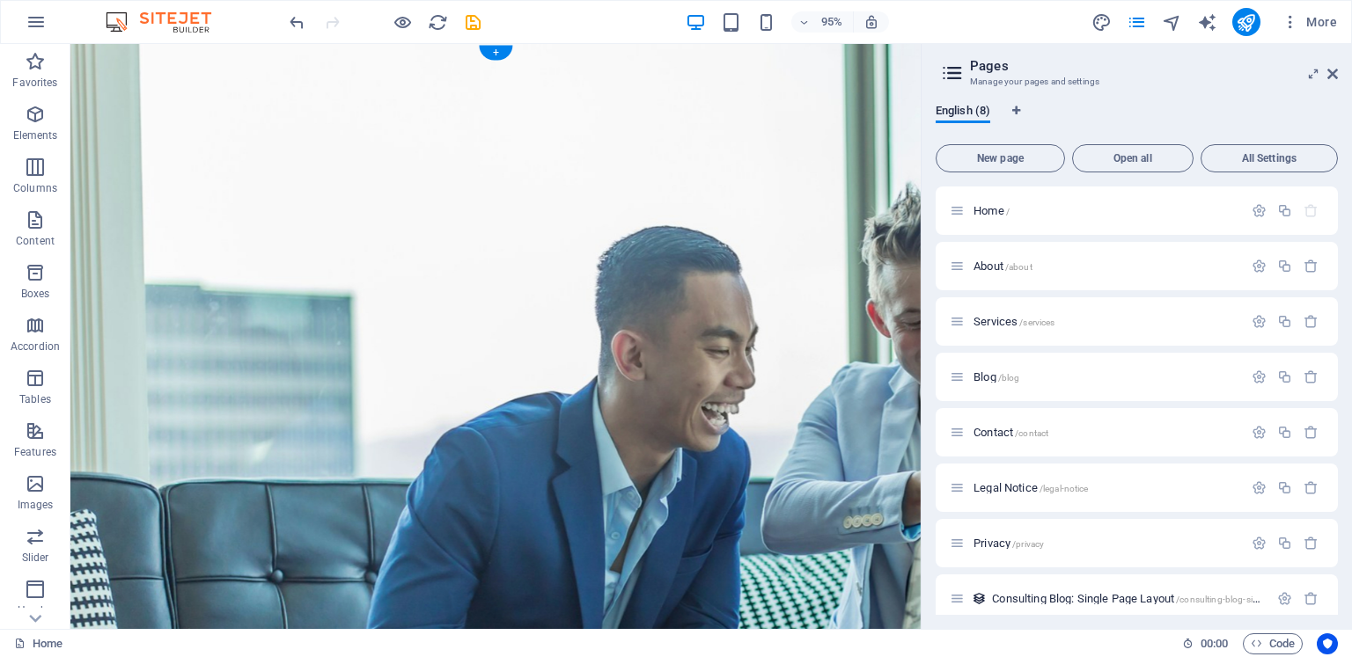
drag, startPoint x: 117, startPoint y: 414, endPoint x: 161, endPoint y: 70, distance: 346.8
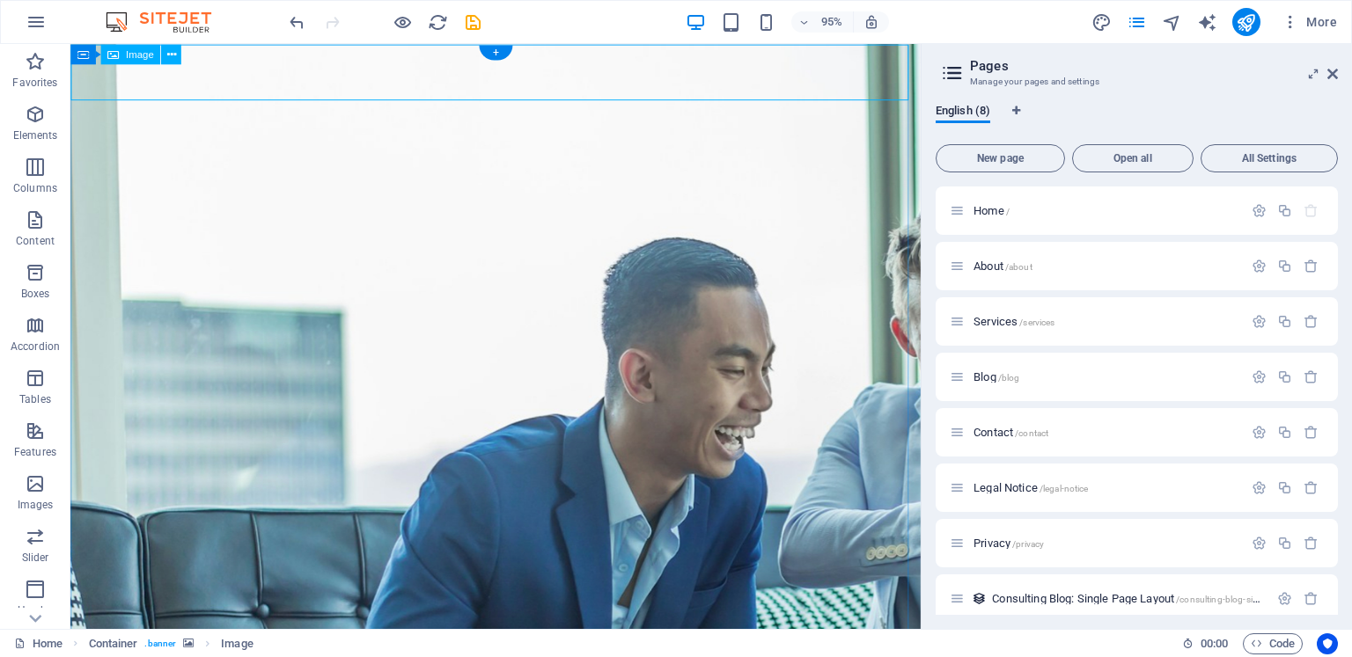
select select "px"
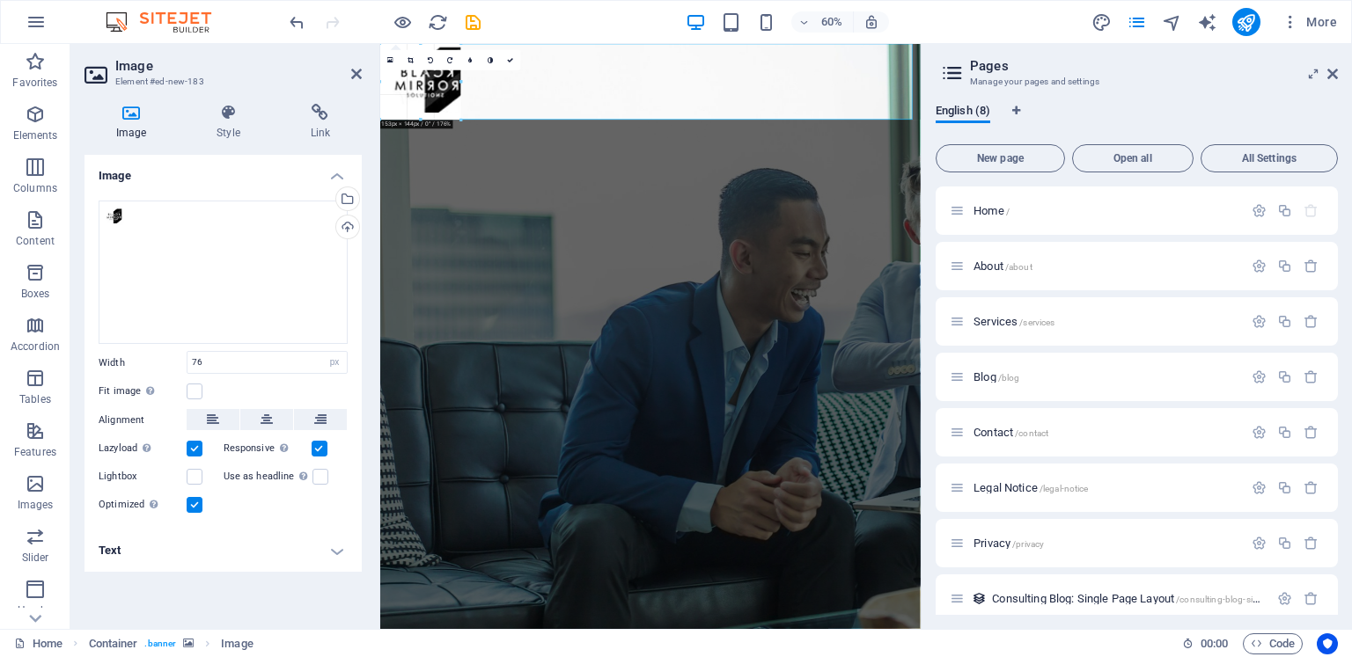
drag, startPoint x: 419, startPoint y: 78, endPoint x: 487, endPoint y: 122, distance: 80.8
type input "153"
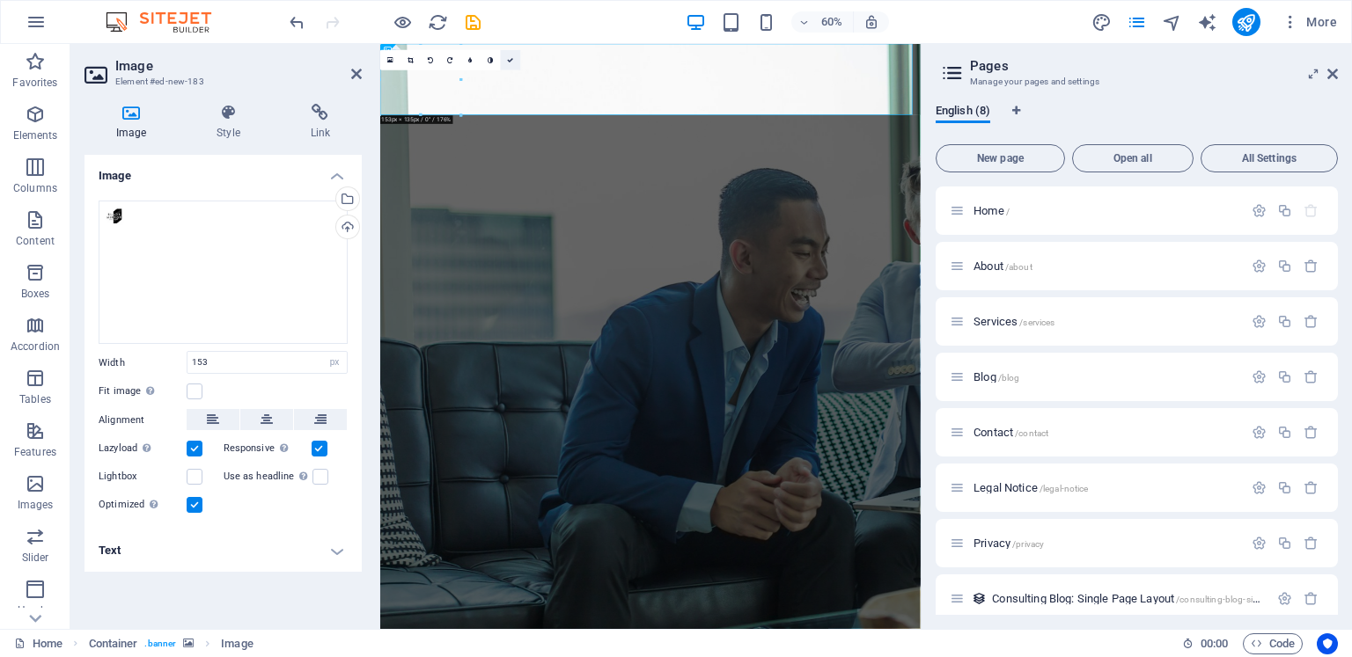
click at [509, 60] on icon at bounding box center [511, 60] width 6 height 6
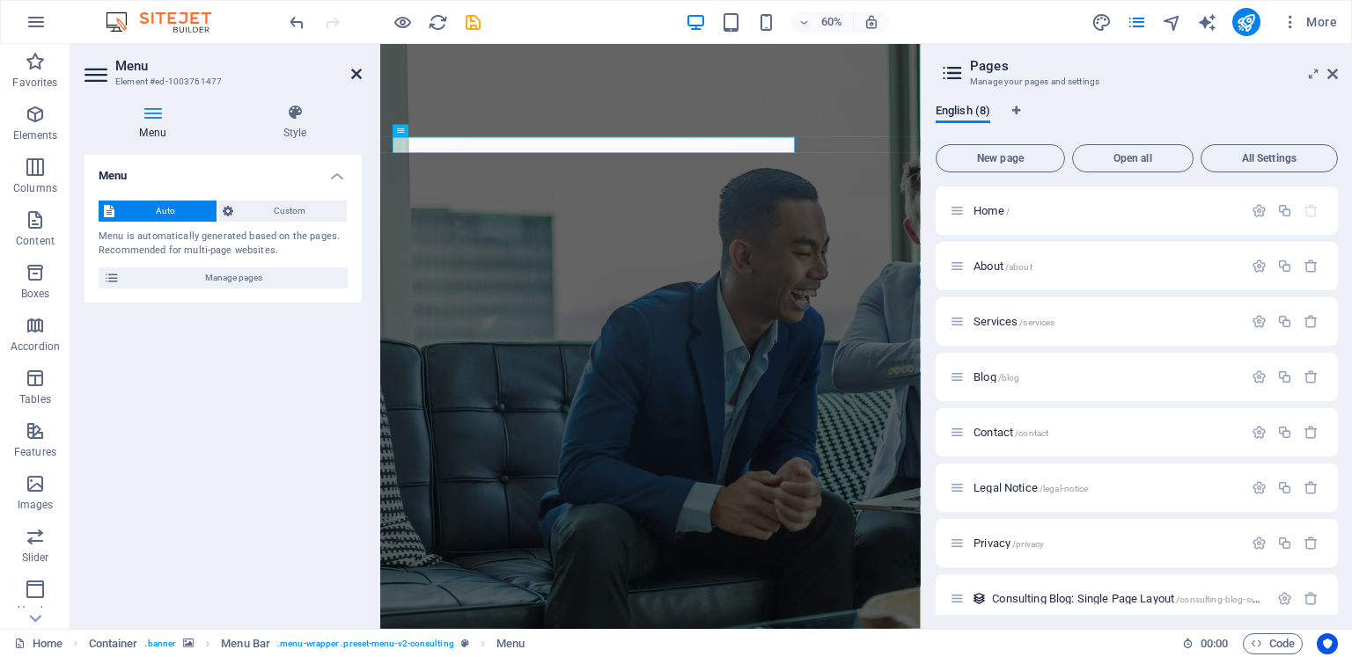
click at [356, 71] on icon at bounding box center [356, 74] width 11 height 14
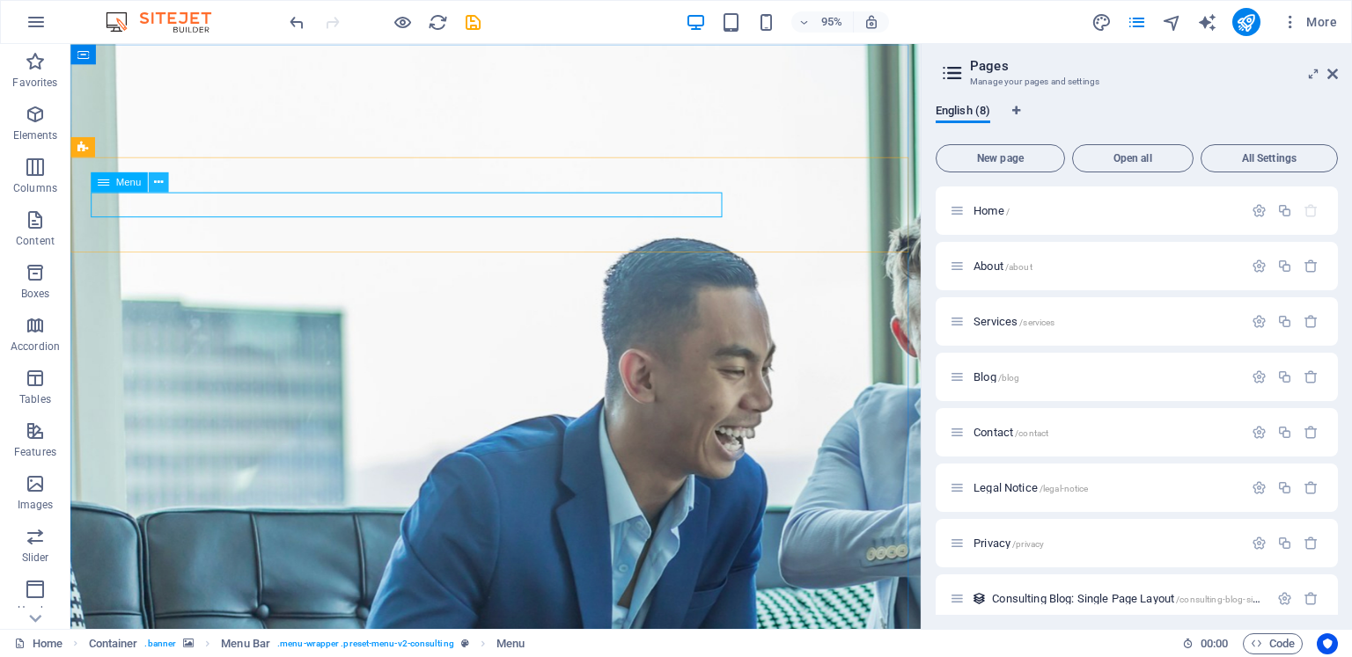
click at [160, 179] on icon at bounding box center [158, 182] width 9 height 18
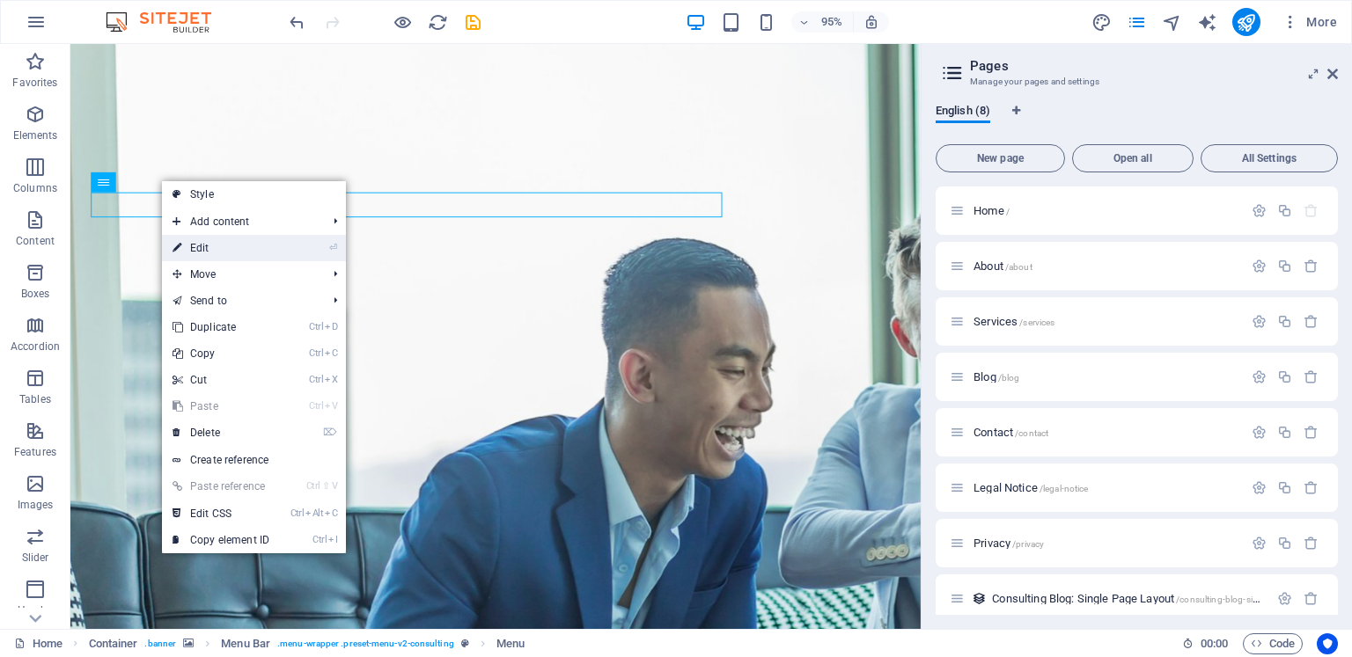
click at [219, 240] on link "⏎ Edit" at bounding box center [221, 248] width 118 height 26
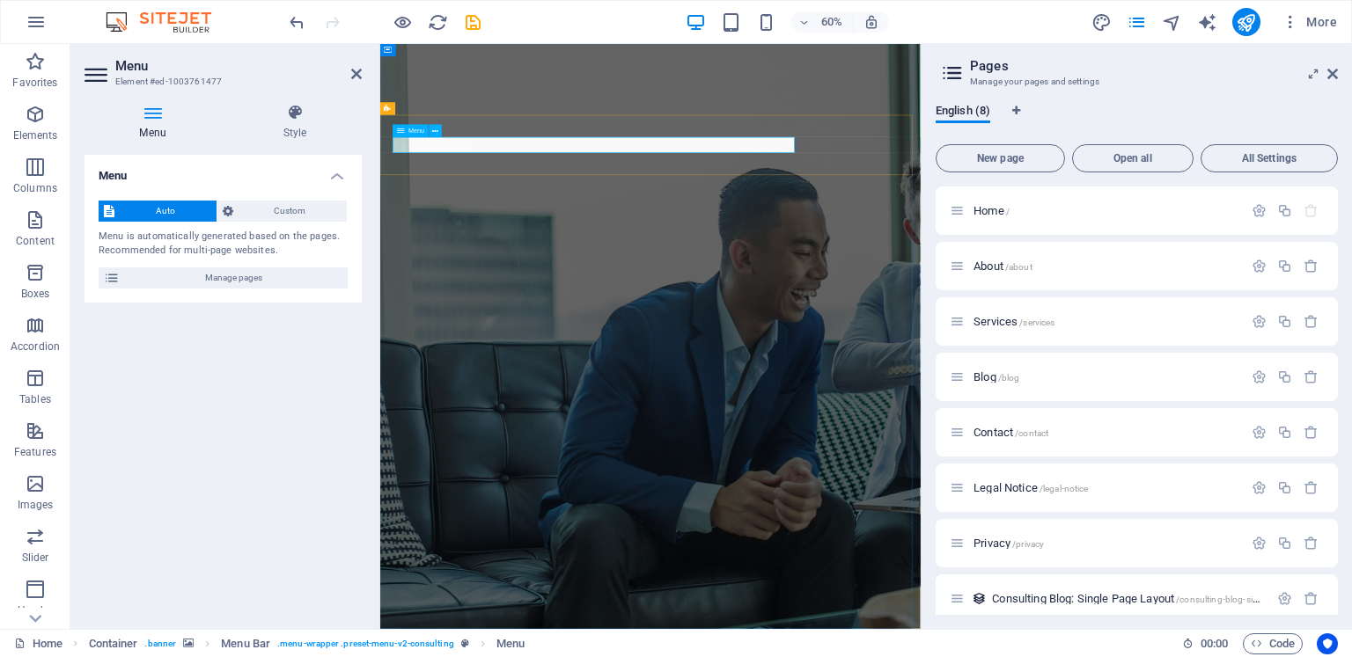
click at [97, 71] on icon at bounding box center [97, 75] width 26 height 28
click at [113, 276] on icon at bounding box center [112, 277] width 16 height 21
click at [1304, 488] on icon "button" at bounding box center [1310, 487] width 15 height 15
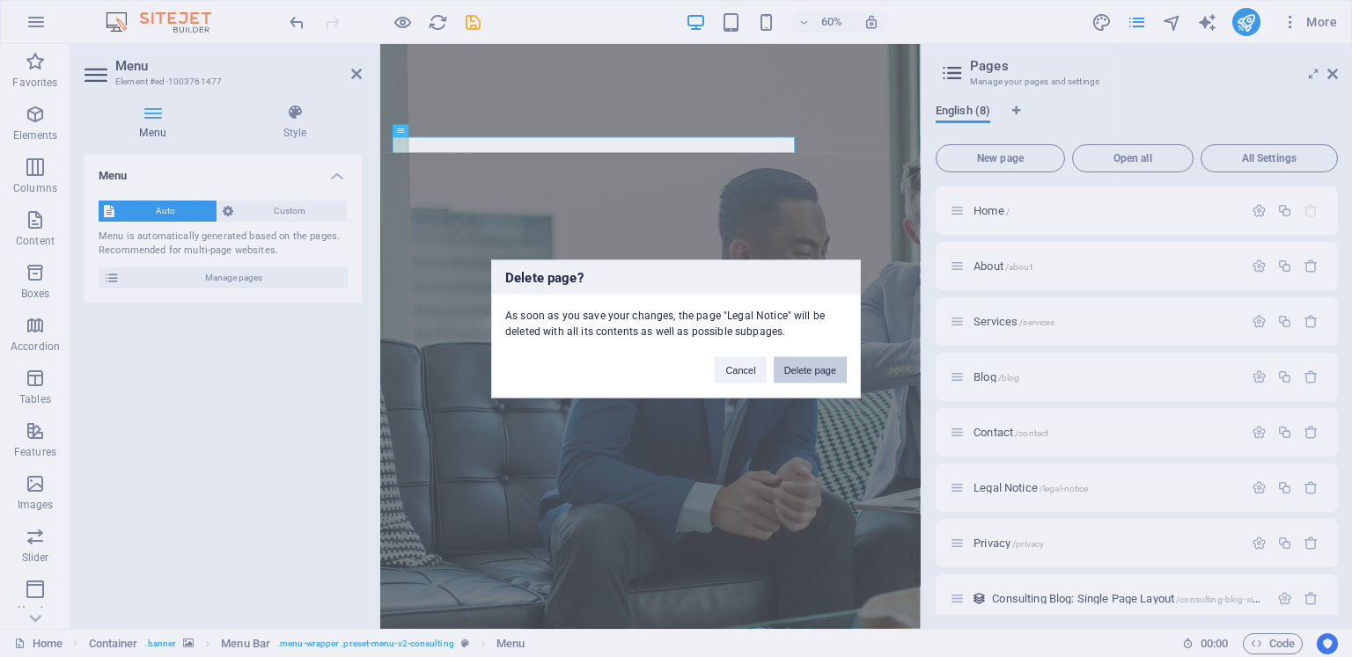
click at [805, 363] on button "Delete page" at bounding box center [809, 369] width 73 height 26
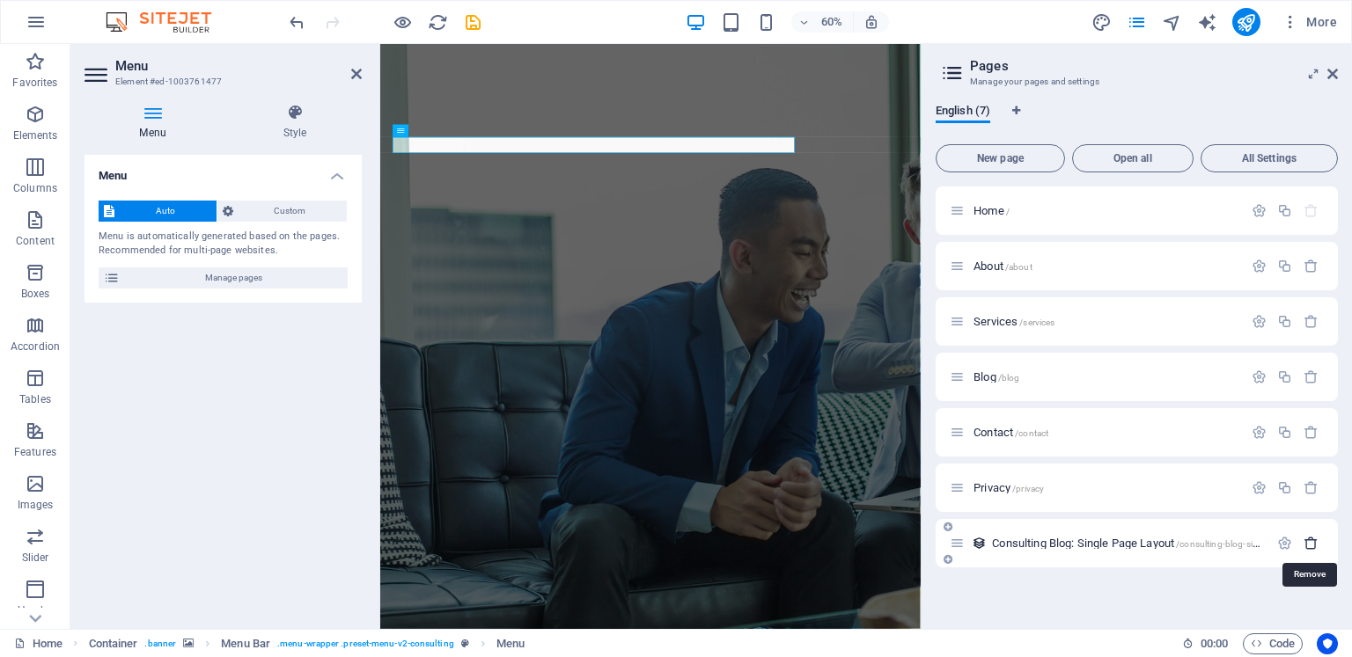
click at [1310, 542] on icon "button" at bounding box center [1310, 543] width 15 height 15
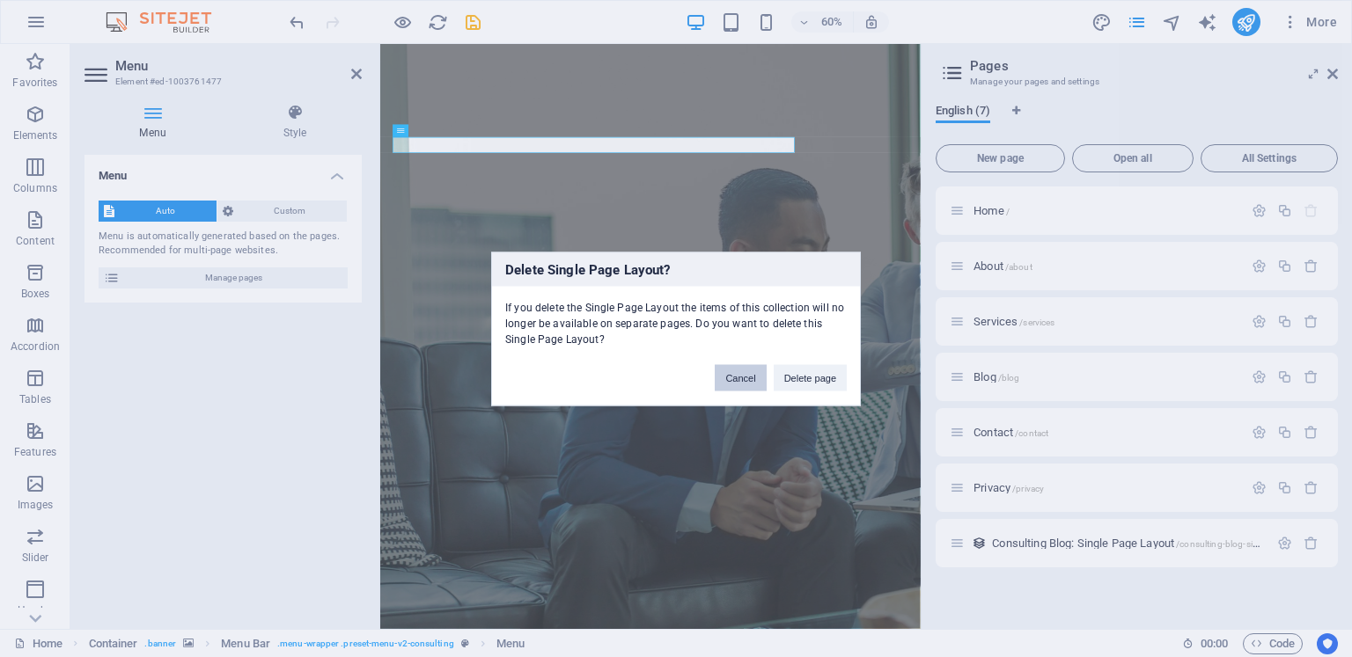
click at [736, 377] on button "Cancel" at bounding box center [739, 377] width 51 height 26
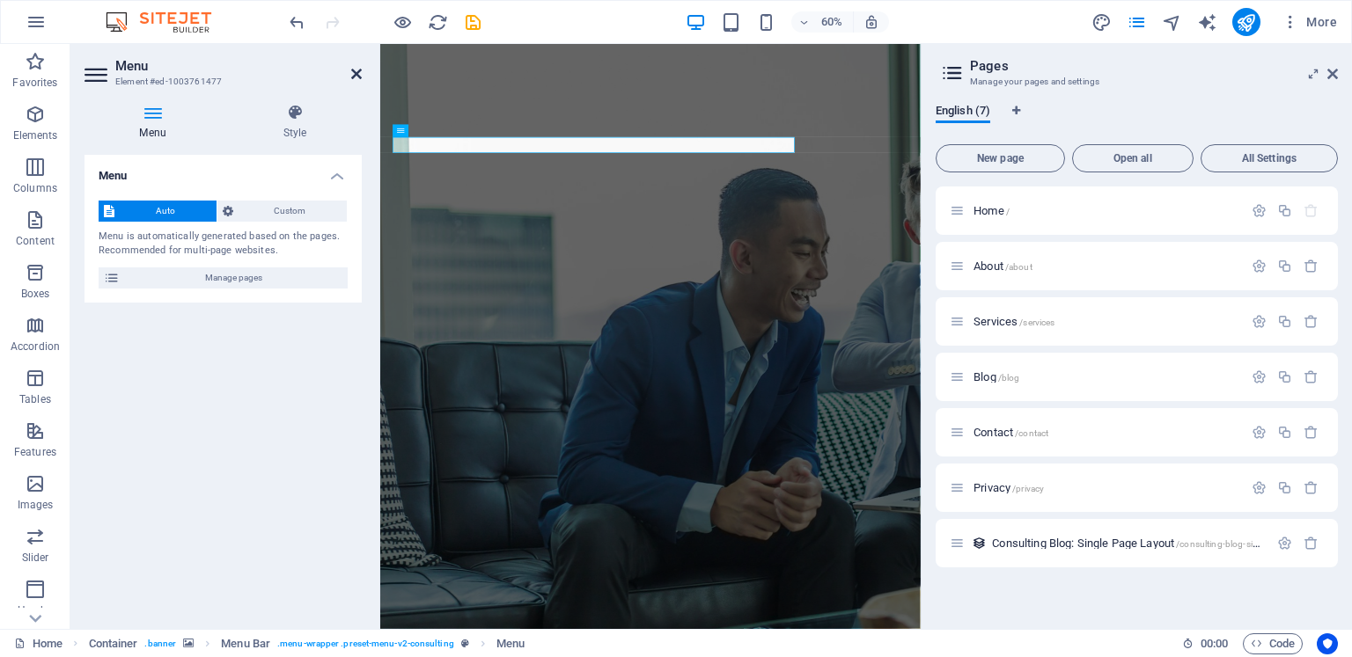
click at [358, 68] on icon at bounding box center [356, 74] width 11 height 14
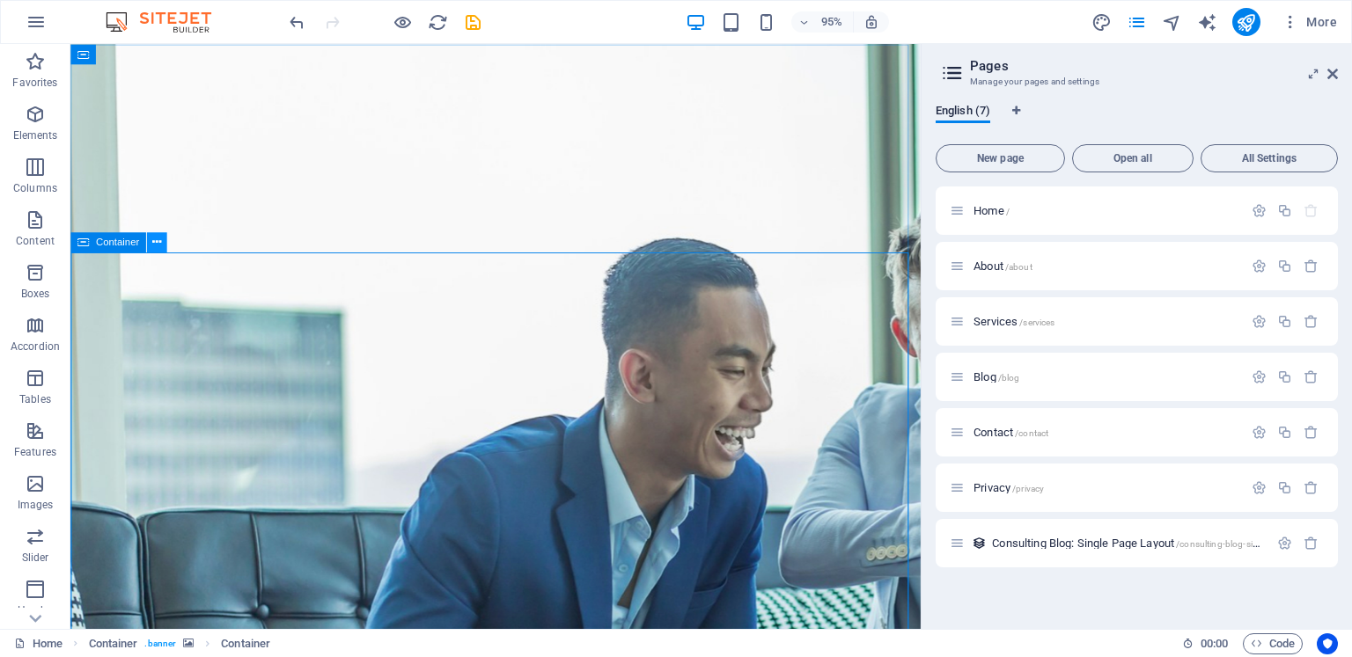
click at [158, 243] on icon at bounding box center [156, 242] width 9 height 18
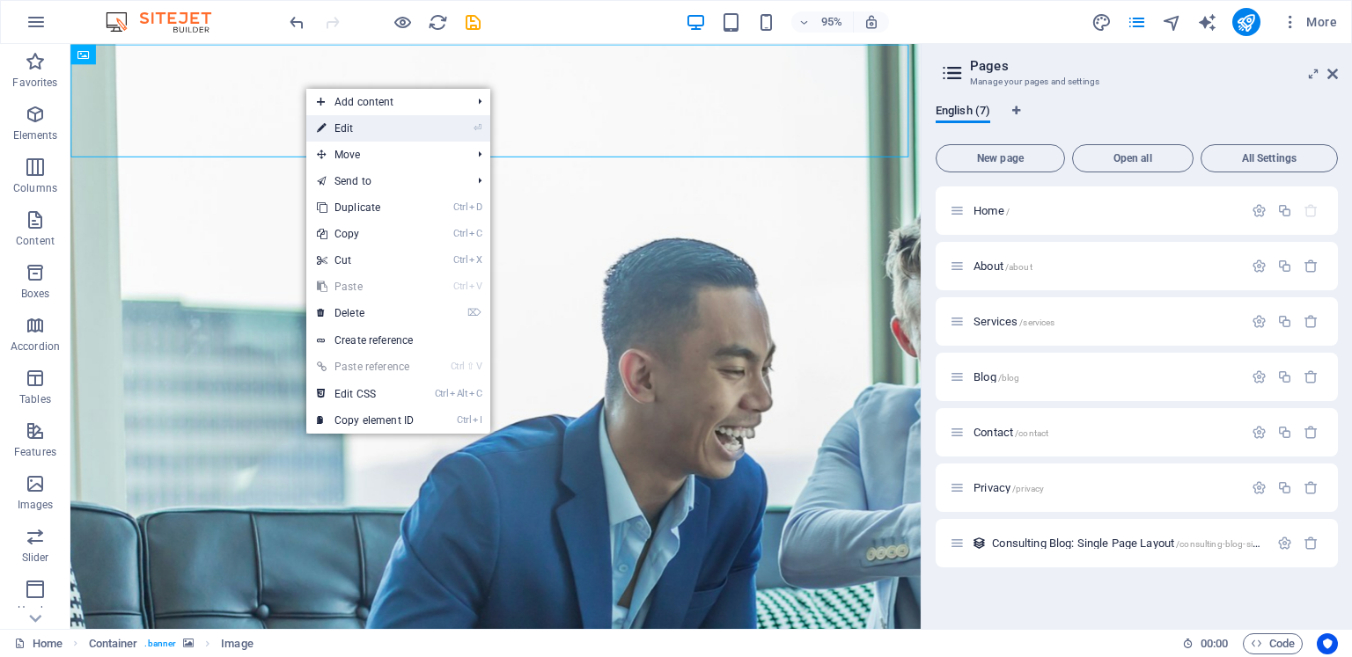
click at [348, 124] on link "⏎ Edit" at bounding box center [365, 128] width 118 height 26
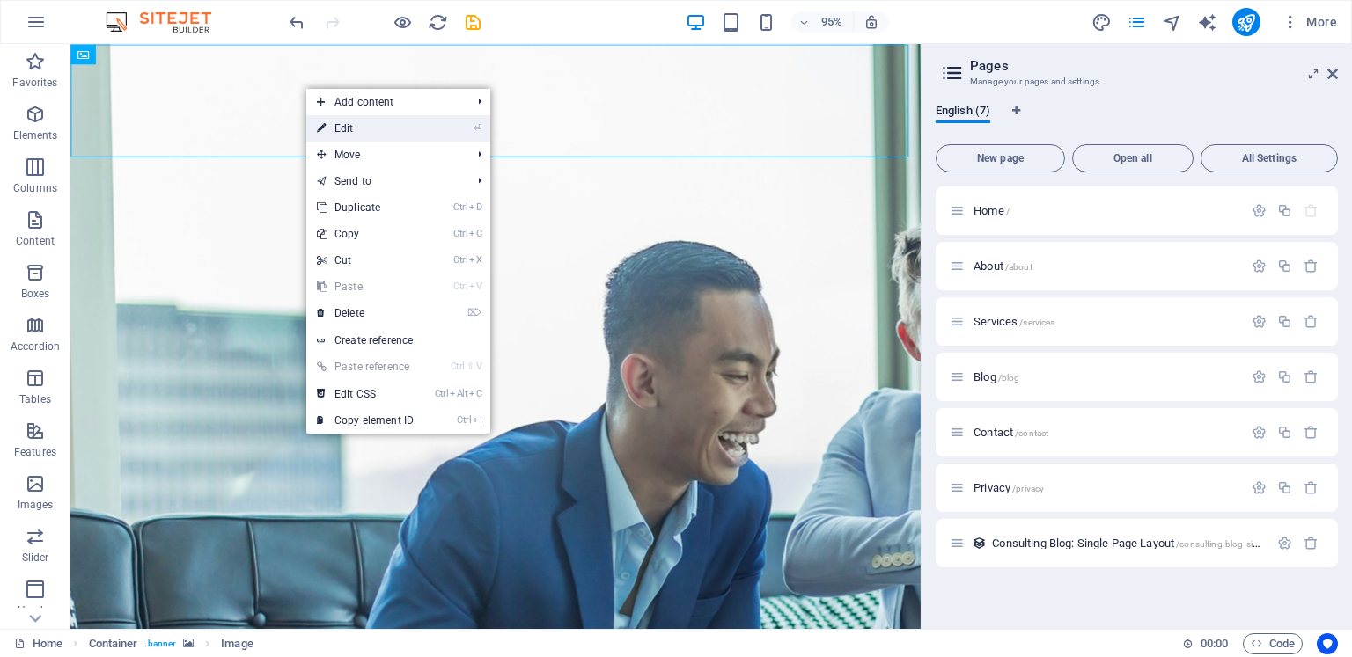
select select "px"
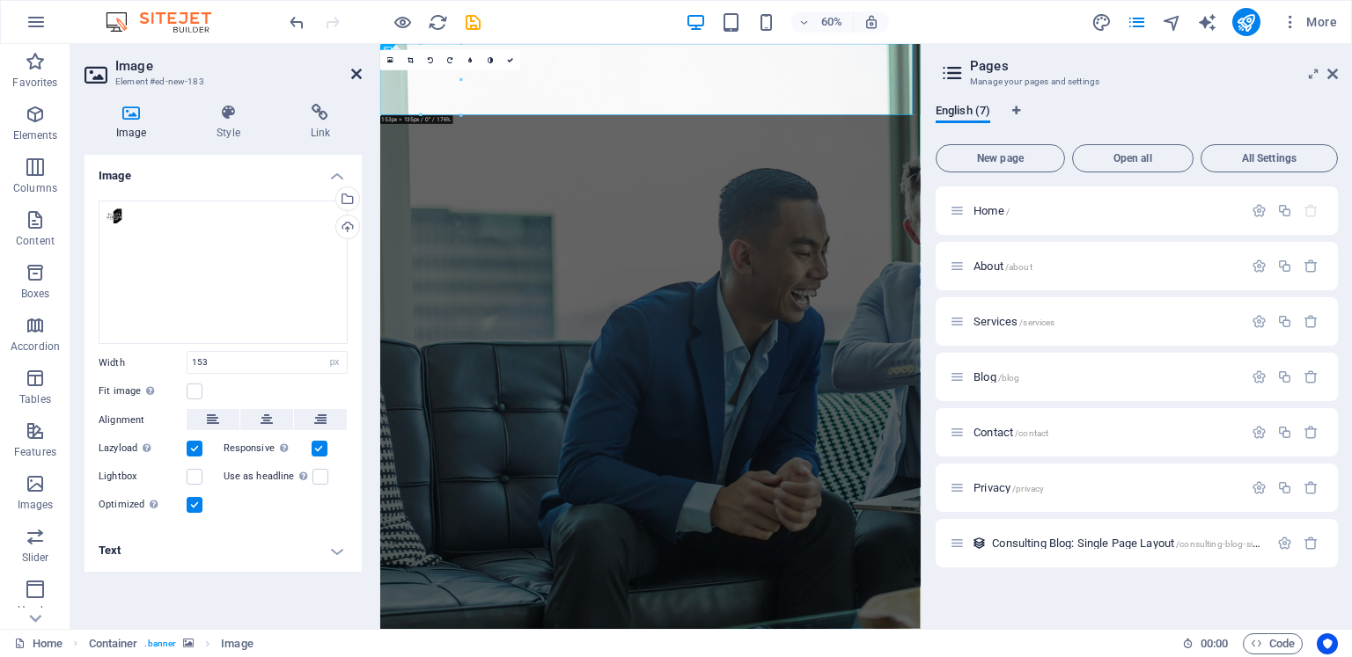
click at [357, 75] on icon at bounding box center [356, 74] width 11 height 14
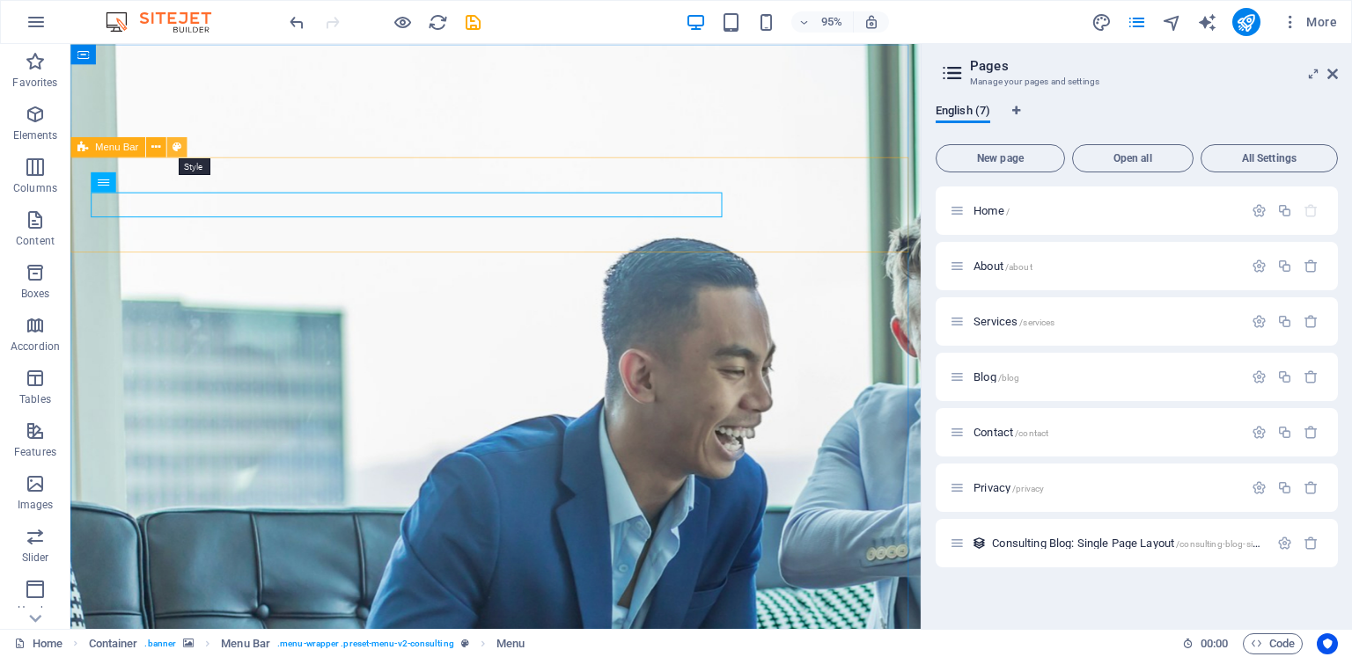
click at [180, 146] on button at bounding box center [176, 146] width 20 height 20
select select "rem"
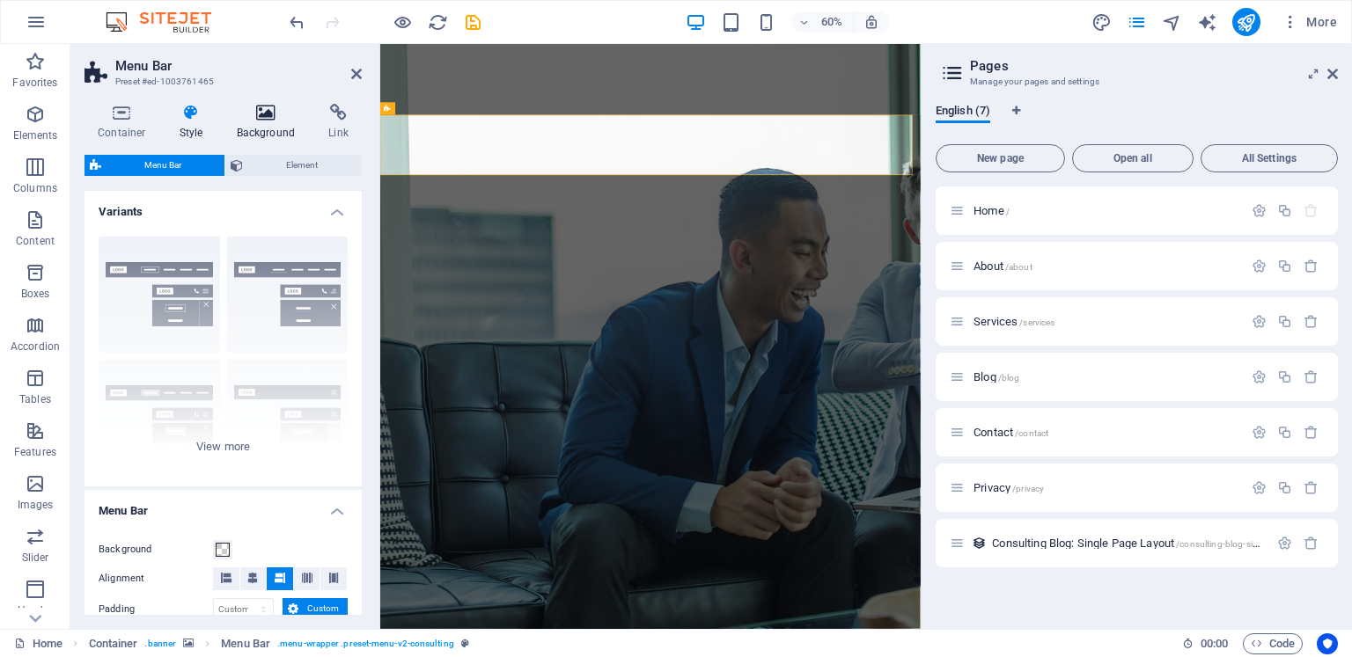
click at [275, 124] on h4 "Background" at bounding box center [269, 122] width 92 height 37
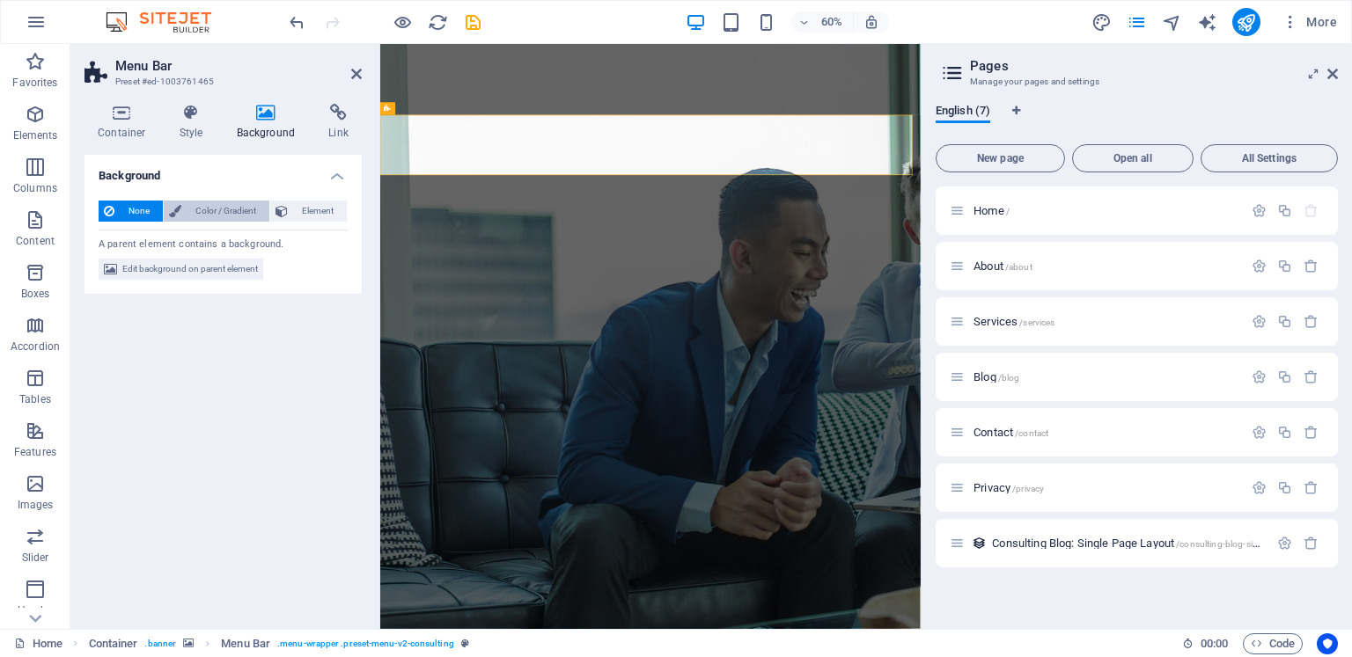
click at [208, 206] on span "Color / Gradient" at bounding box center [225, 211] width 77 height 21
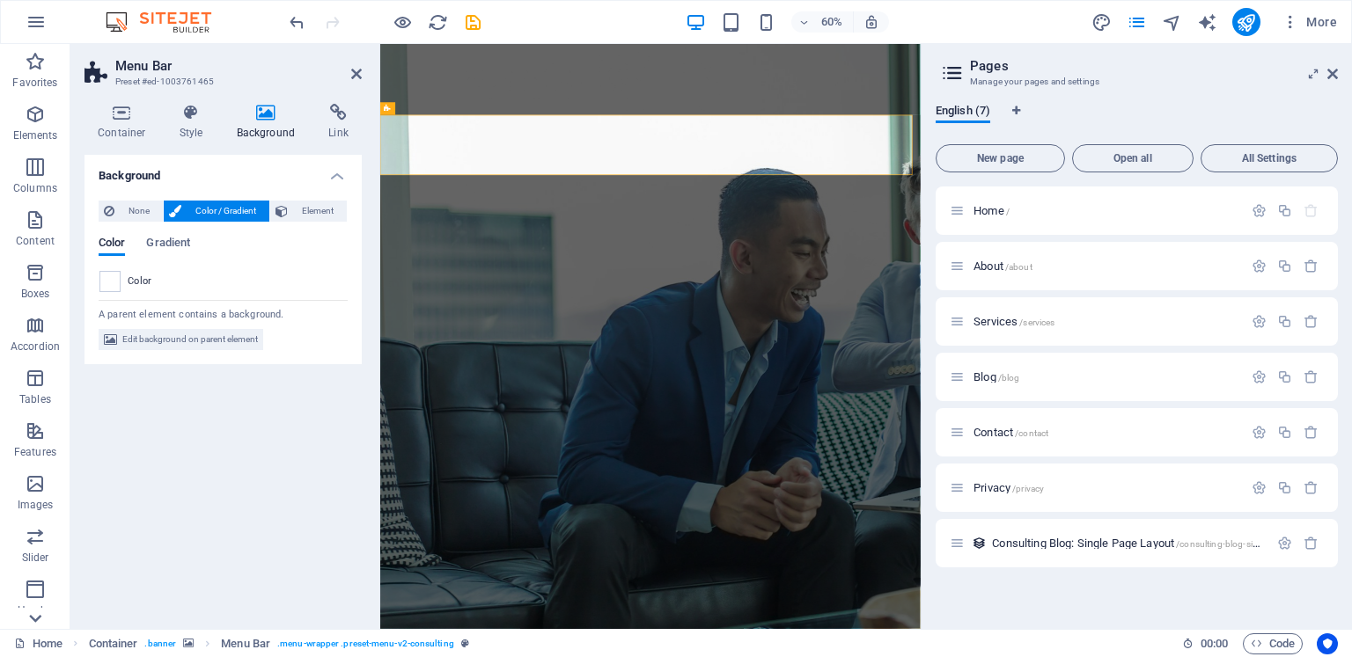
click at [37, 613] on icon at bounding box center [35, 618] width 25 height 25
click at [362, 70] on aside "Menu Bar Preset #ed-1003761465 Container Style Background Link Size Height Defa…" at bounding box center [225, 336] width 310 height 585
click at [355, 76] on icon at bounding box center [356, 74] width 11 height 14
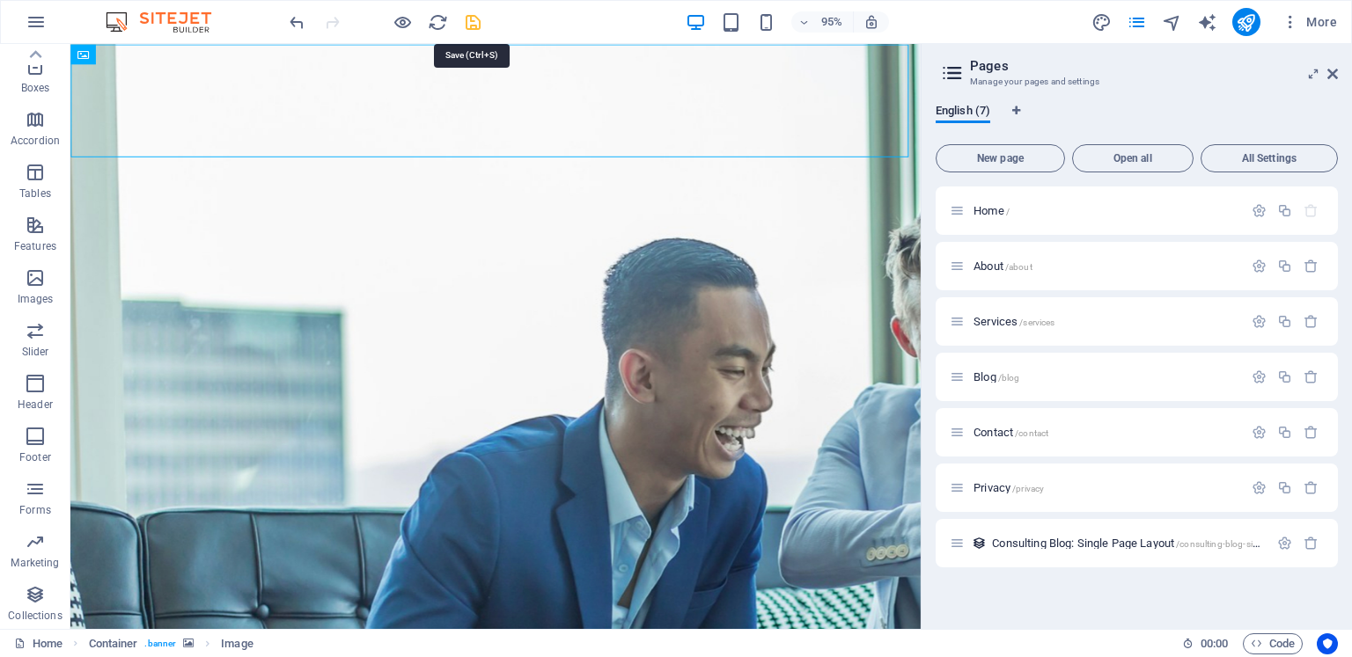
click at [474, 21] on icon "save" at bounding box center [473, 22] width 20 height 20
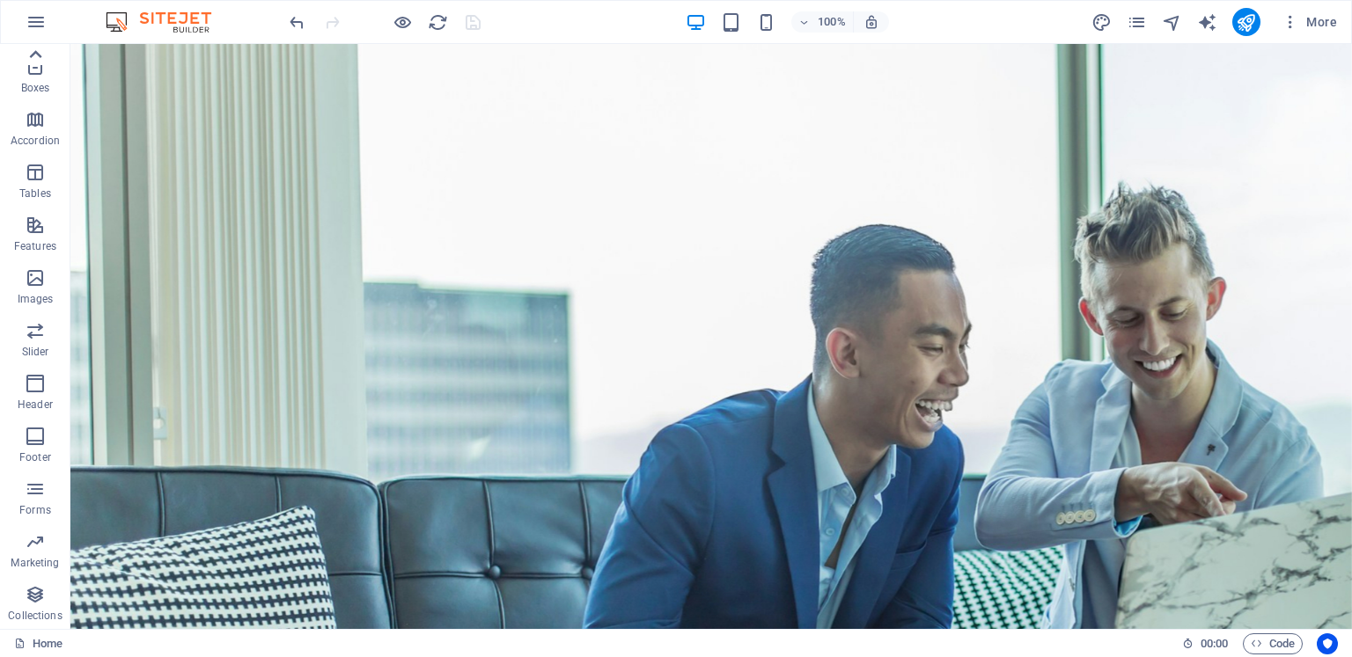
click at [37, 51] on icon at bounding box center [35, 54] width 25 height 25
click at [37, 51] on icon "button" at bounding box center [35, 61] width 21 height 21
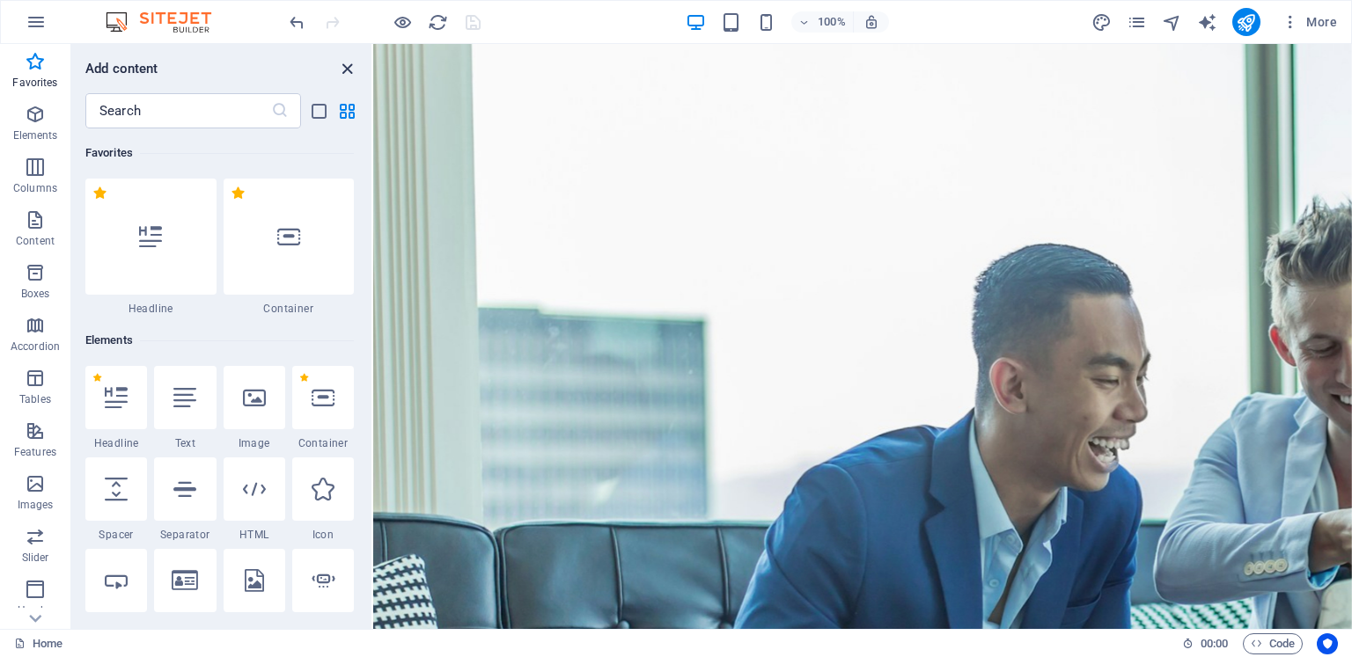
click at [348, 64] on icon "close panel" at bounding box center [347, 69] width 20 height 20
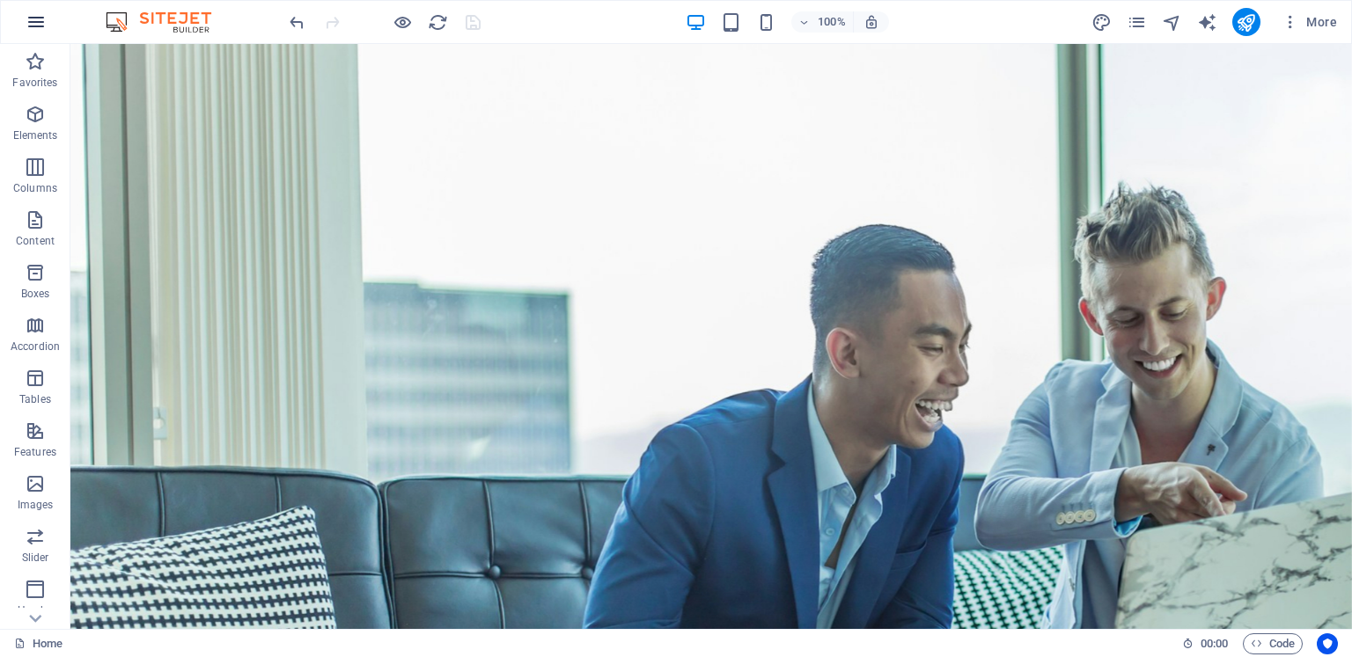
click at [39, 19] on icon "button" at bounding box center [36, 21] width 21 height 21
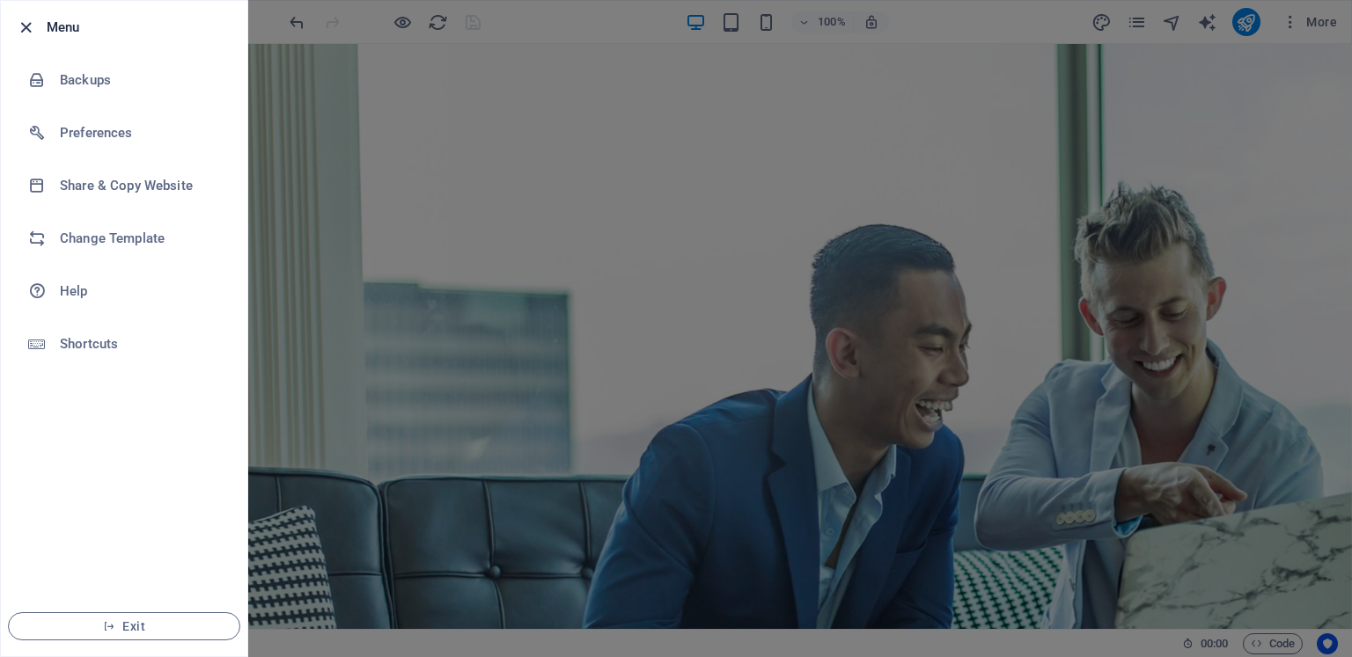
click at [21, 23] on icon "button" at bounding box center [26, 28] width 20 height 20
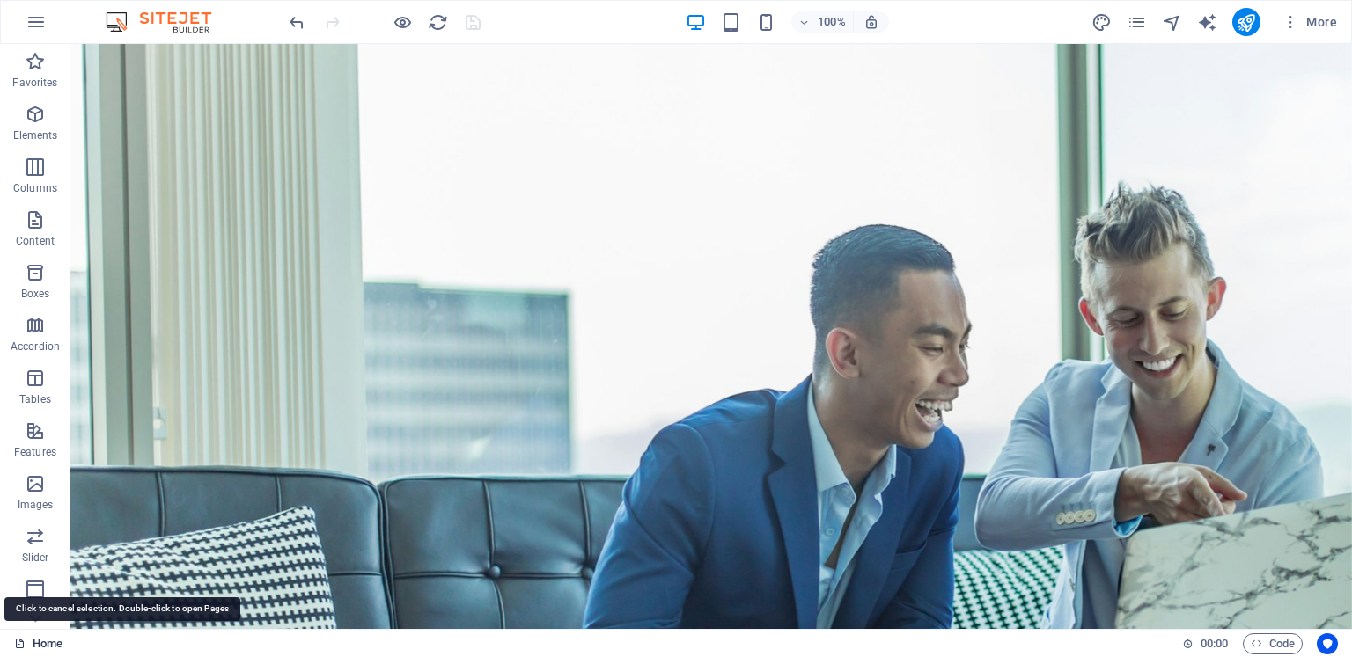
click at [39, 641] on link "Home" at bounding box center [38, 644] width 48 height 21
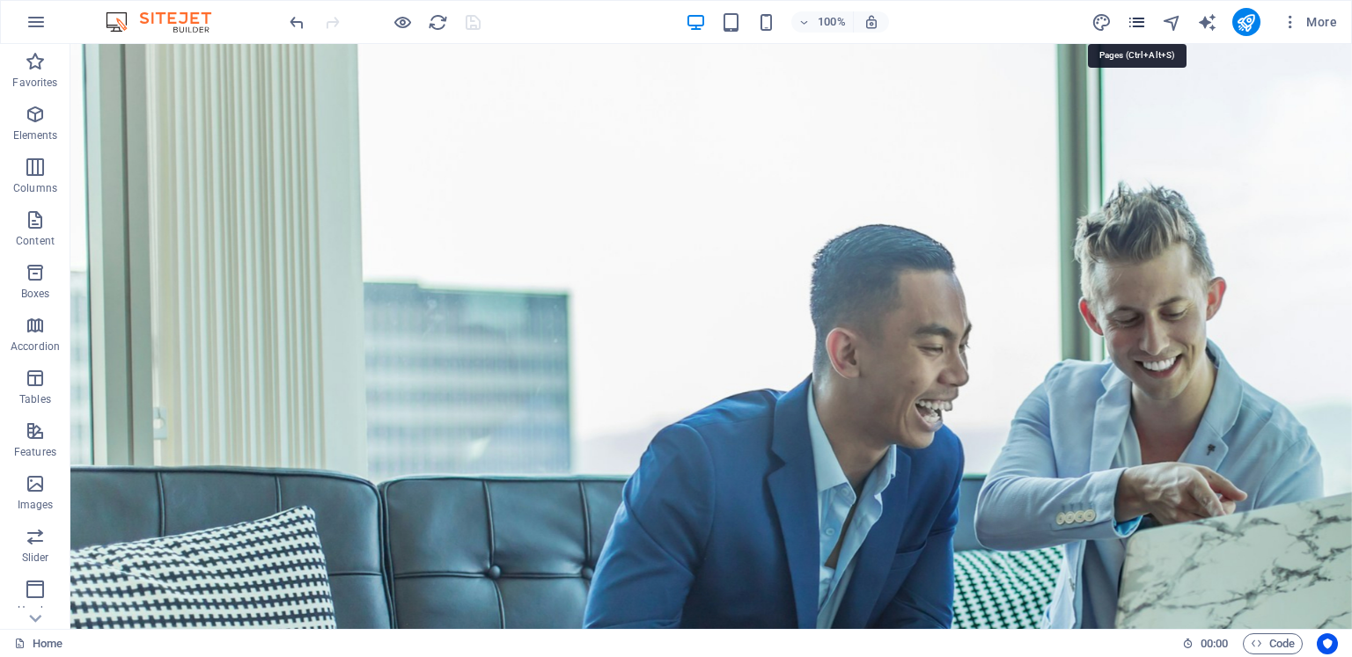
click at [1140, 21] on icon "pages" at bounding box center [1136, 22] width 20 height 20
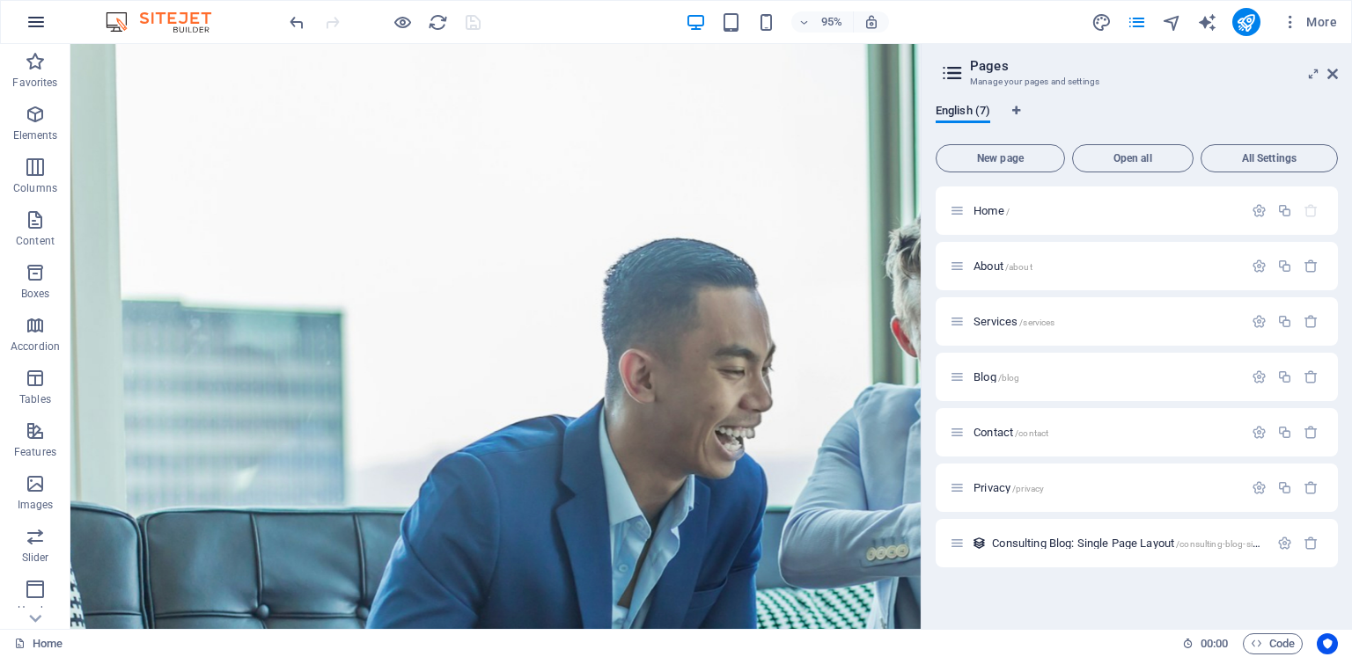
click at [32, 20] on icon "button" at bounding box center [36, 21] width 21 height 21
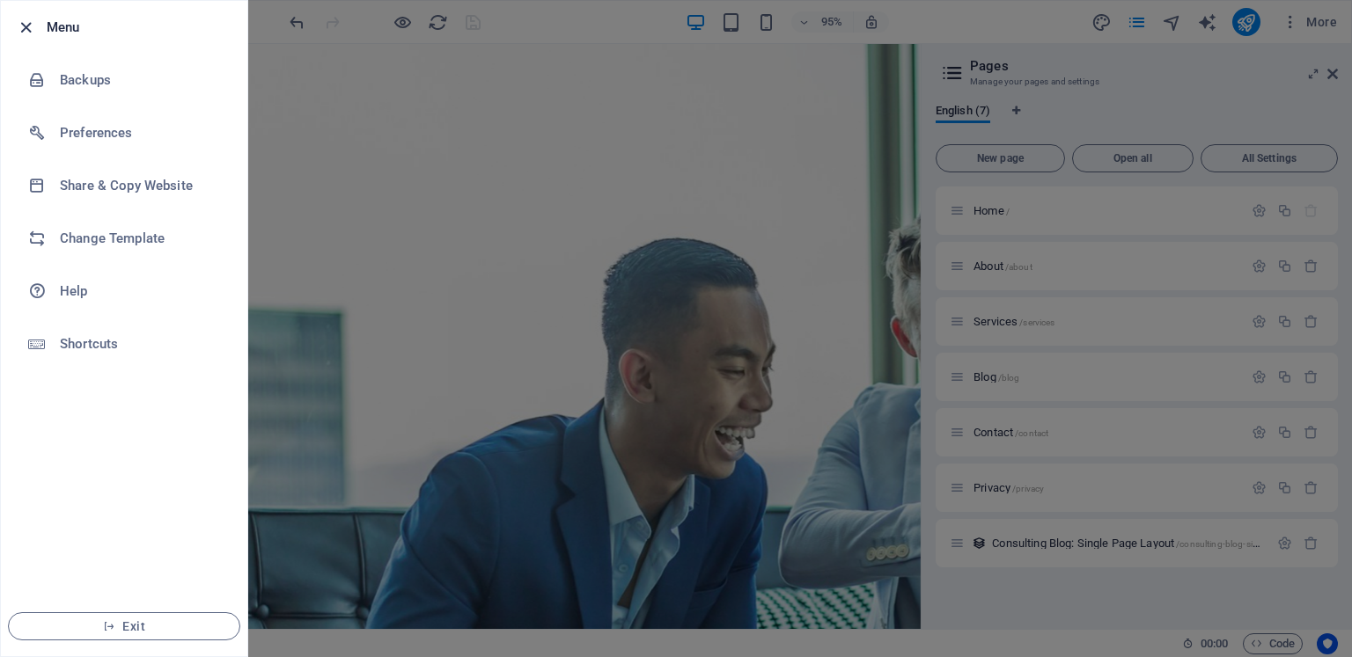
click at [25, 26] on icon "button" at bounding box center [26, 28] width 20 height 20
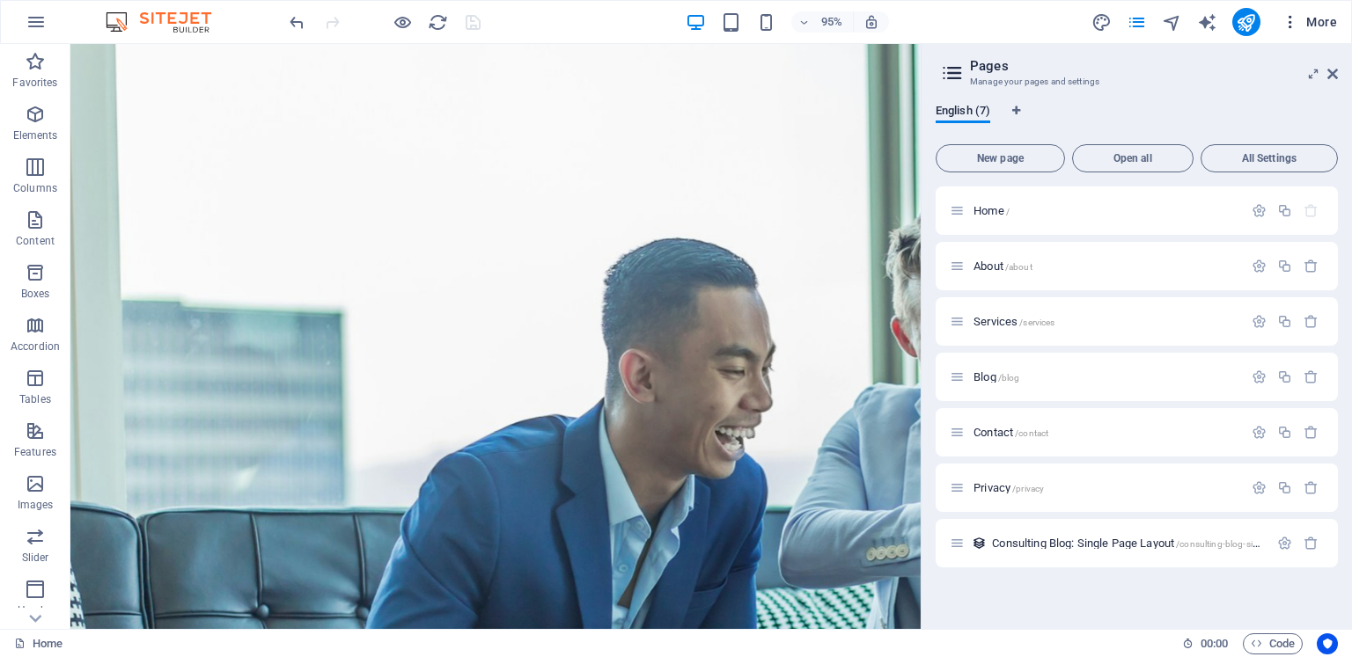
click at [1292, 22] on icon "button" at bounding box center [1290, 22] width 18 height 18
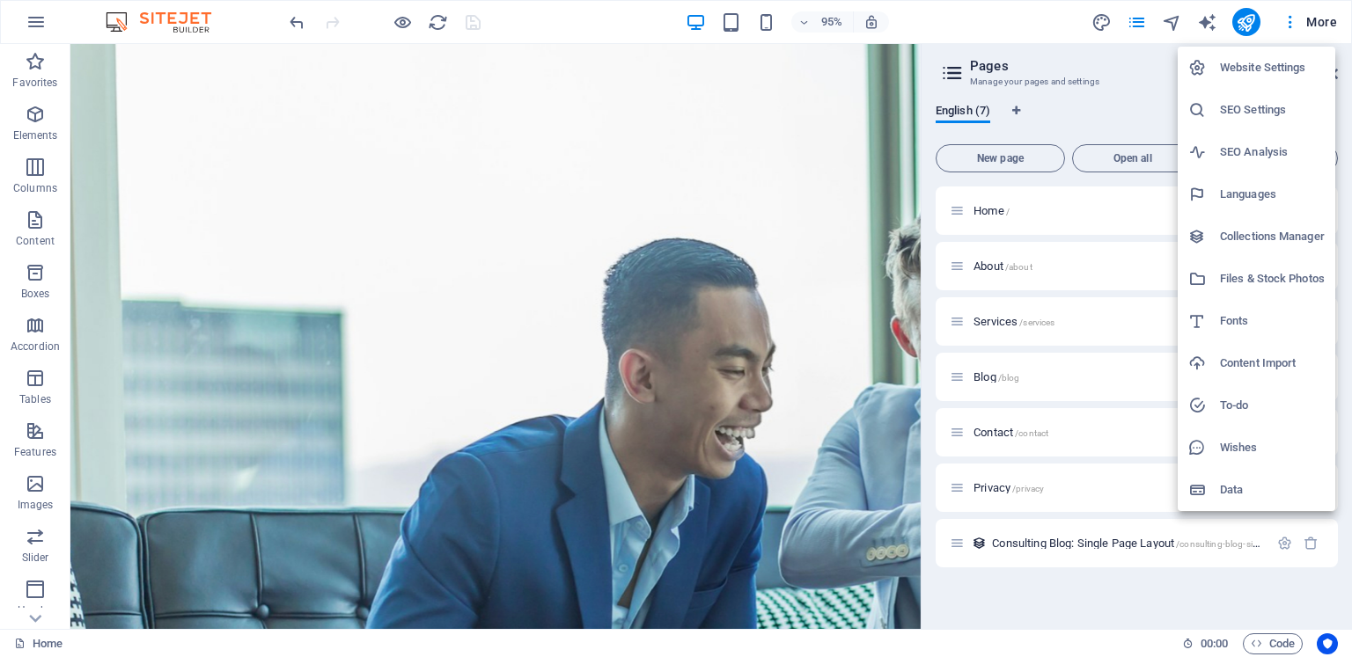
click at [32, 28] on div at bounding box center [676, 328] width 1352 height 657
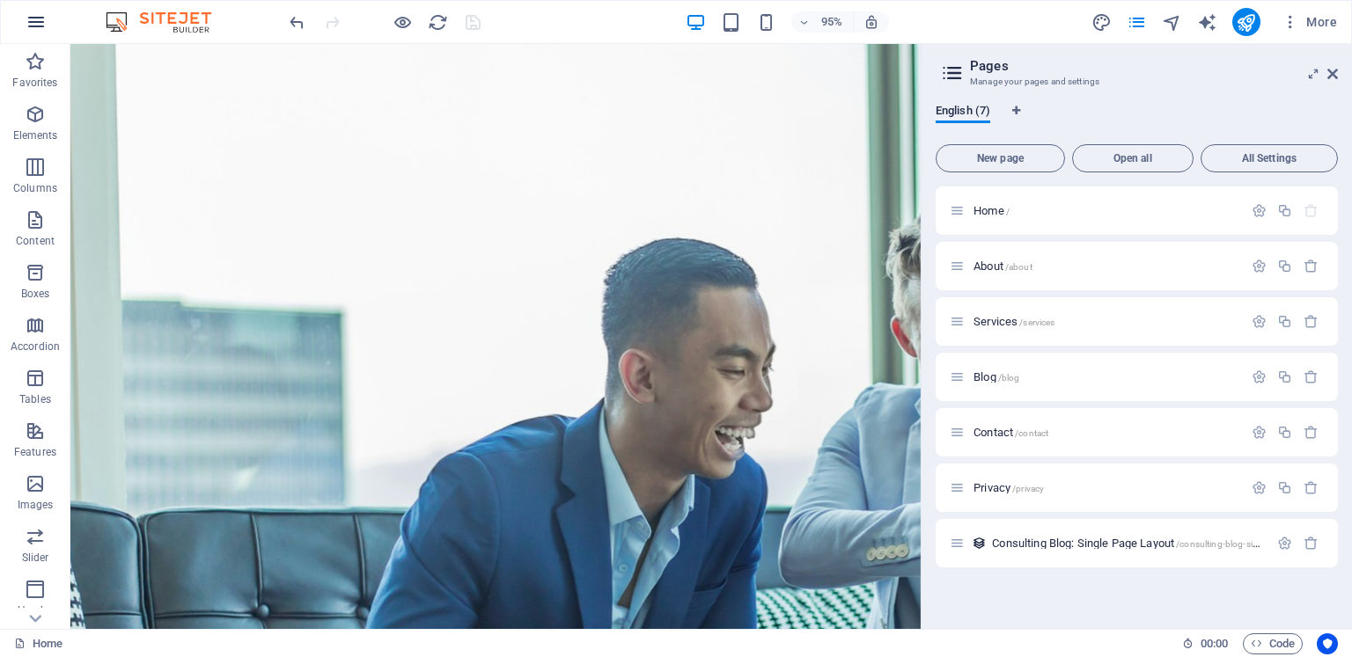
click at [39, 17] on icon "button" at bounding box center [36, 21] width 21 height 21
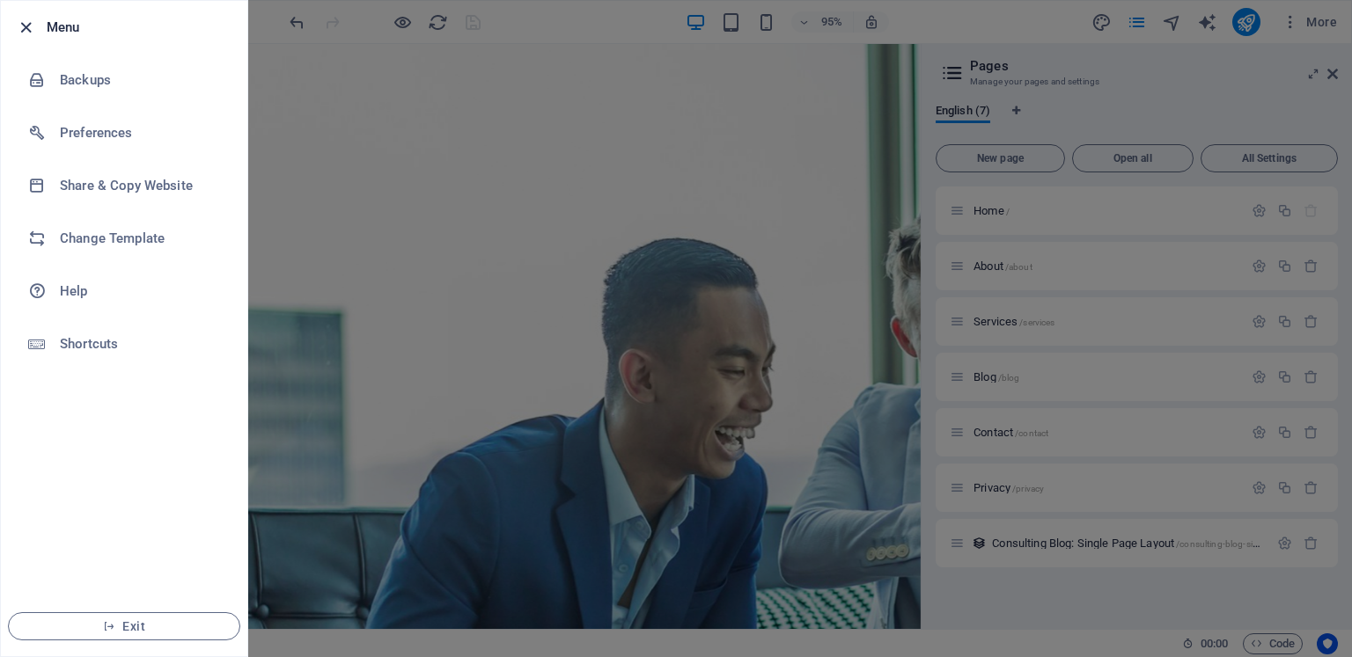
click at [28, 19] on icon "button" at bounding box center [26, 28] width 20 height 20
